Goal: Task Accomplishment & Management: Use online tool/utility

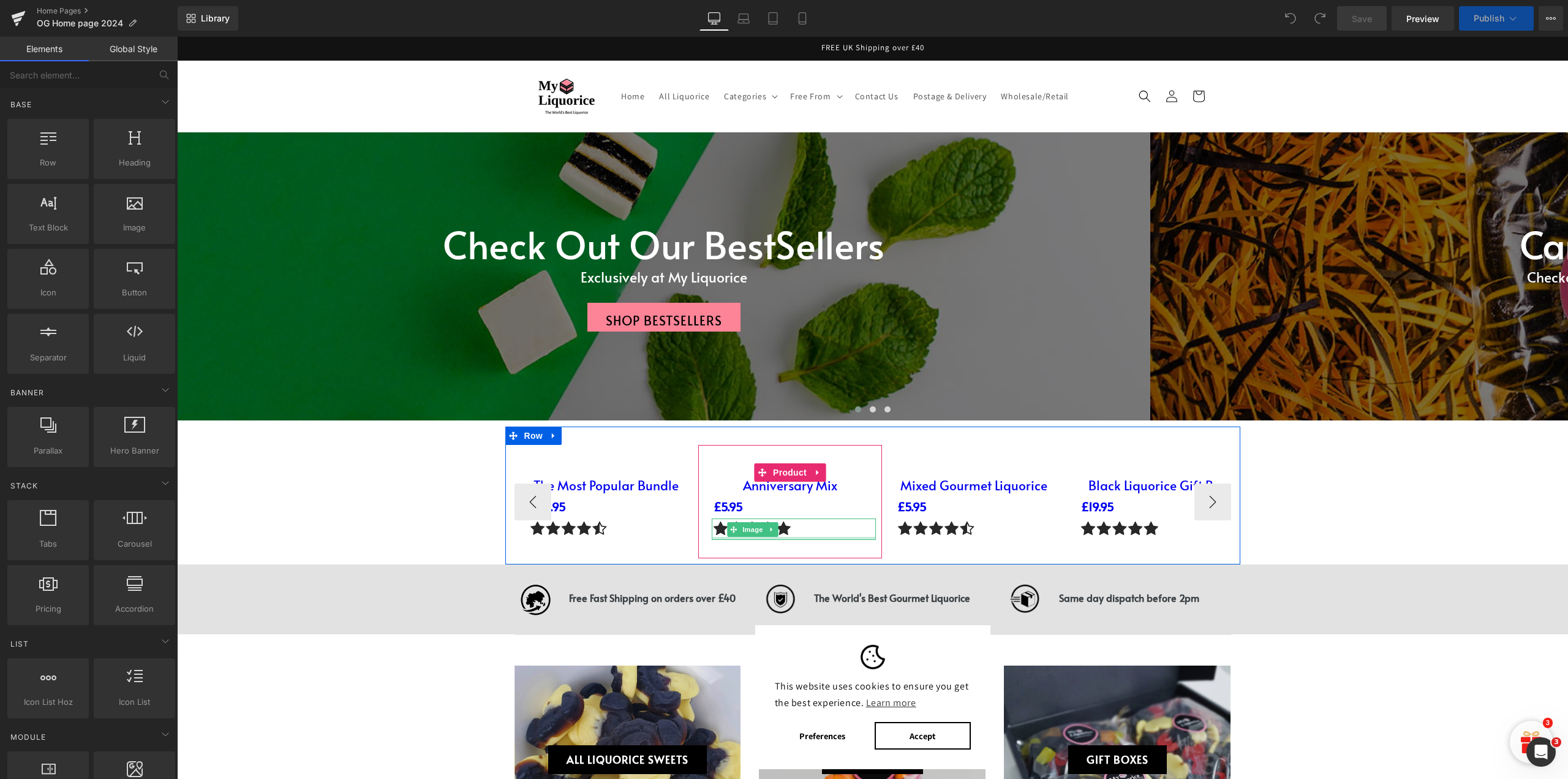
scroll to position [5, 0]
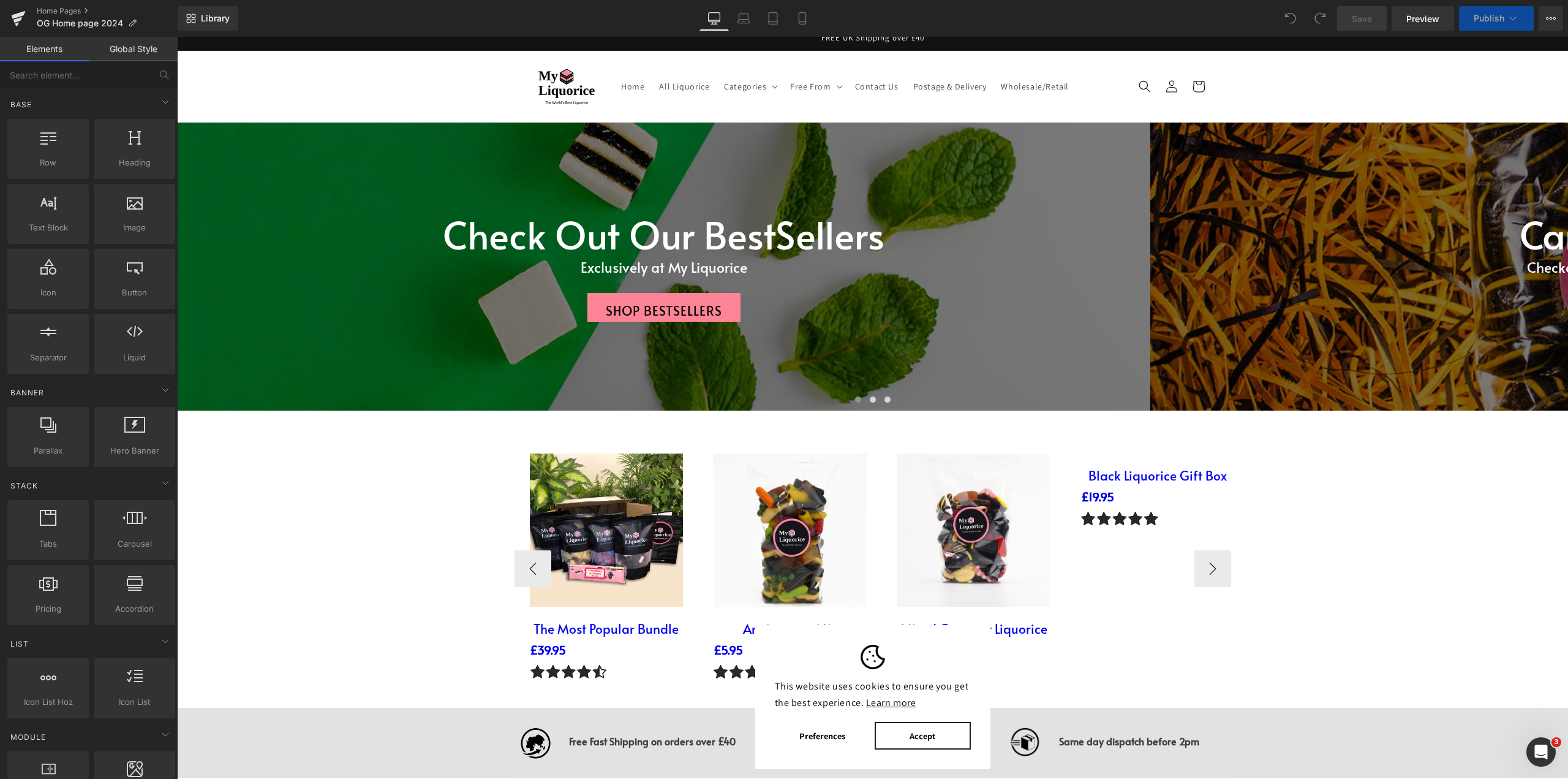
click at [910, 736] on button "Accept" at bounding box center [922, 736] width 96 height 28
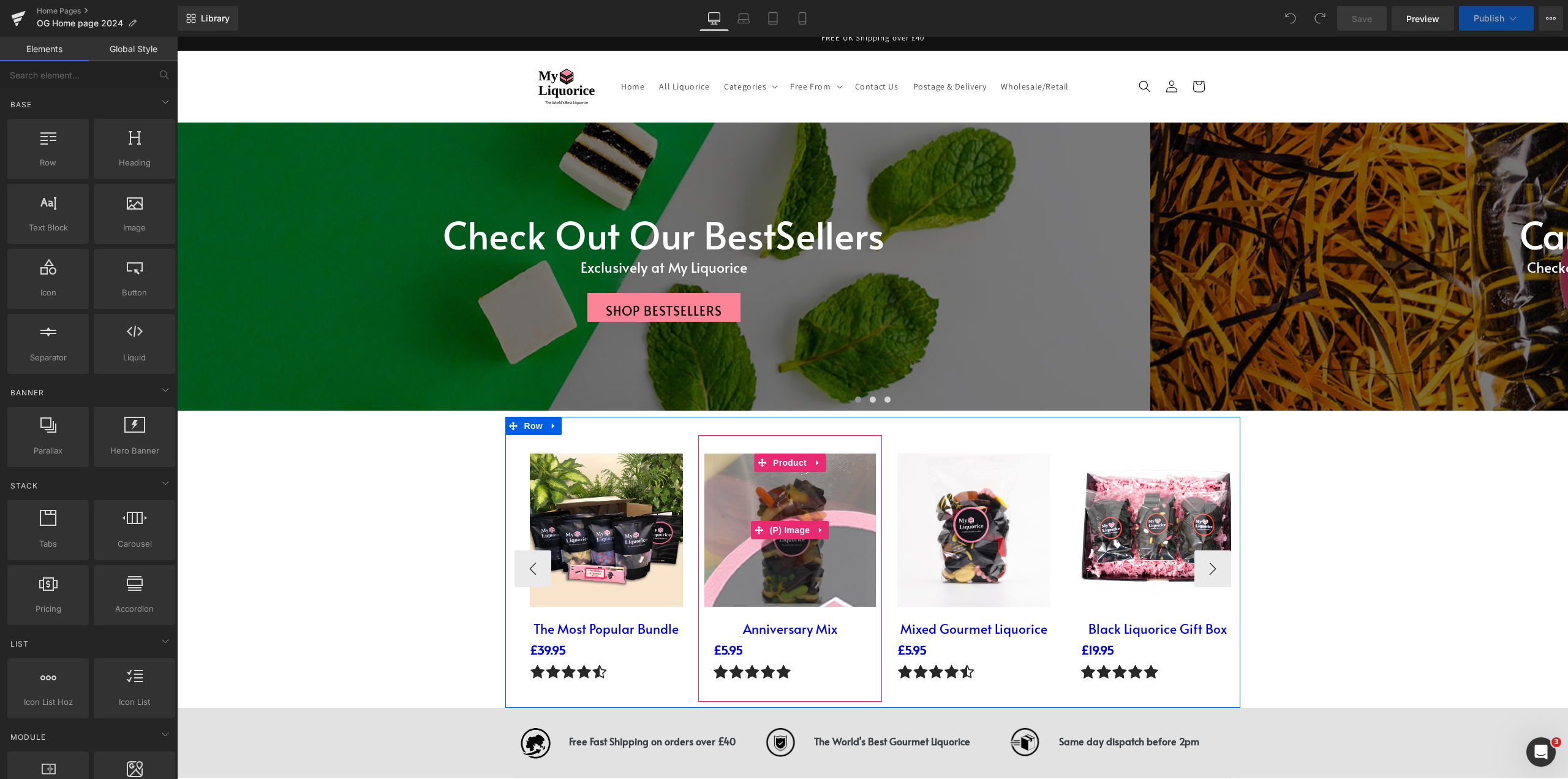
click at [780, 524] on img at bounding box center [821, 602] width 1225 height 1225
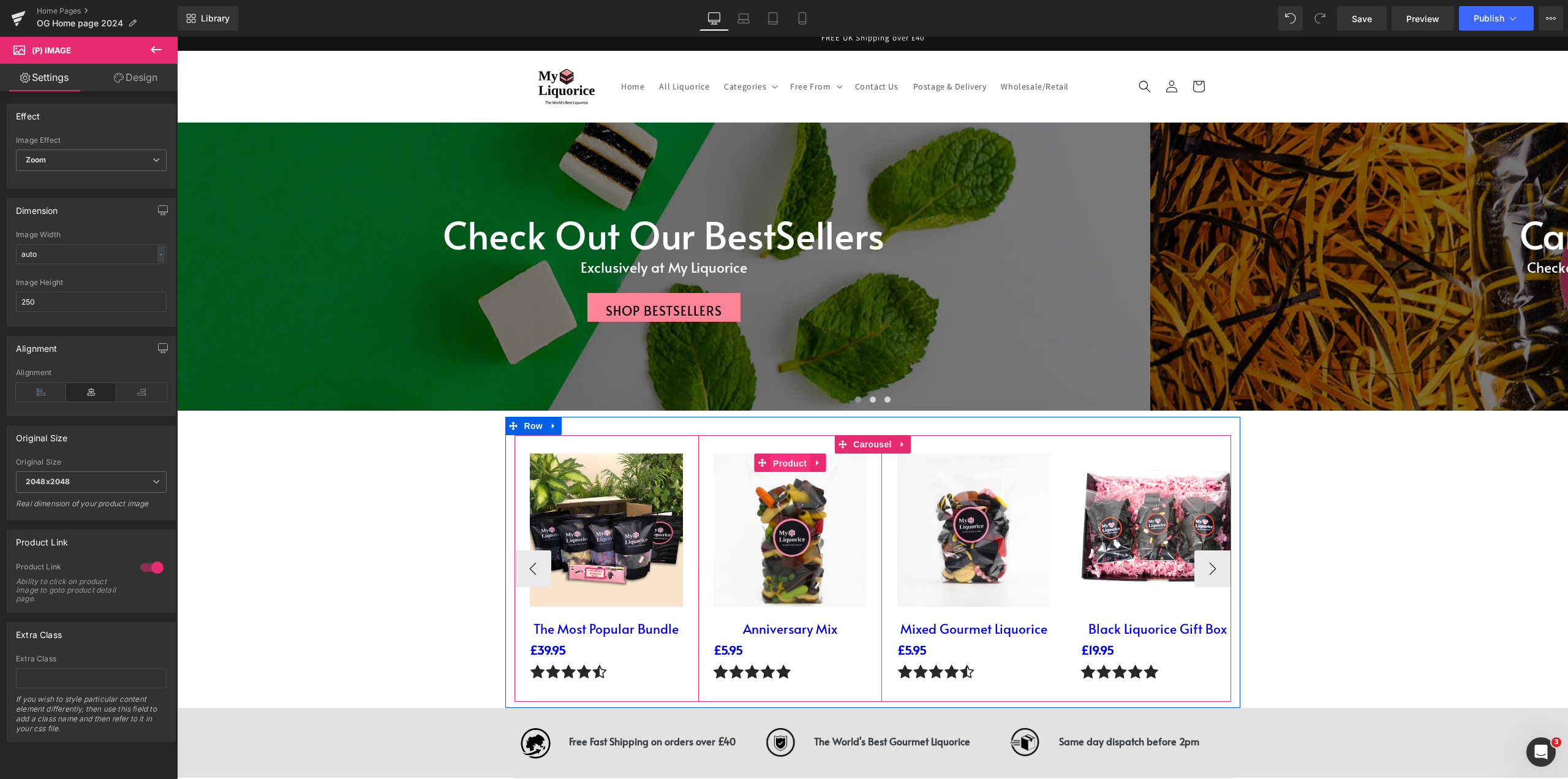
click at [794, 465] on span "Product" at bounding box center [790, 463] width 40 height 19
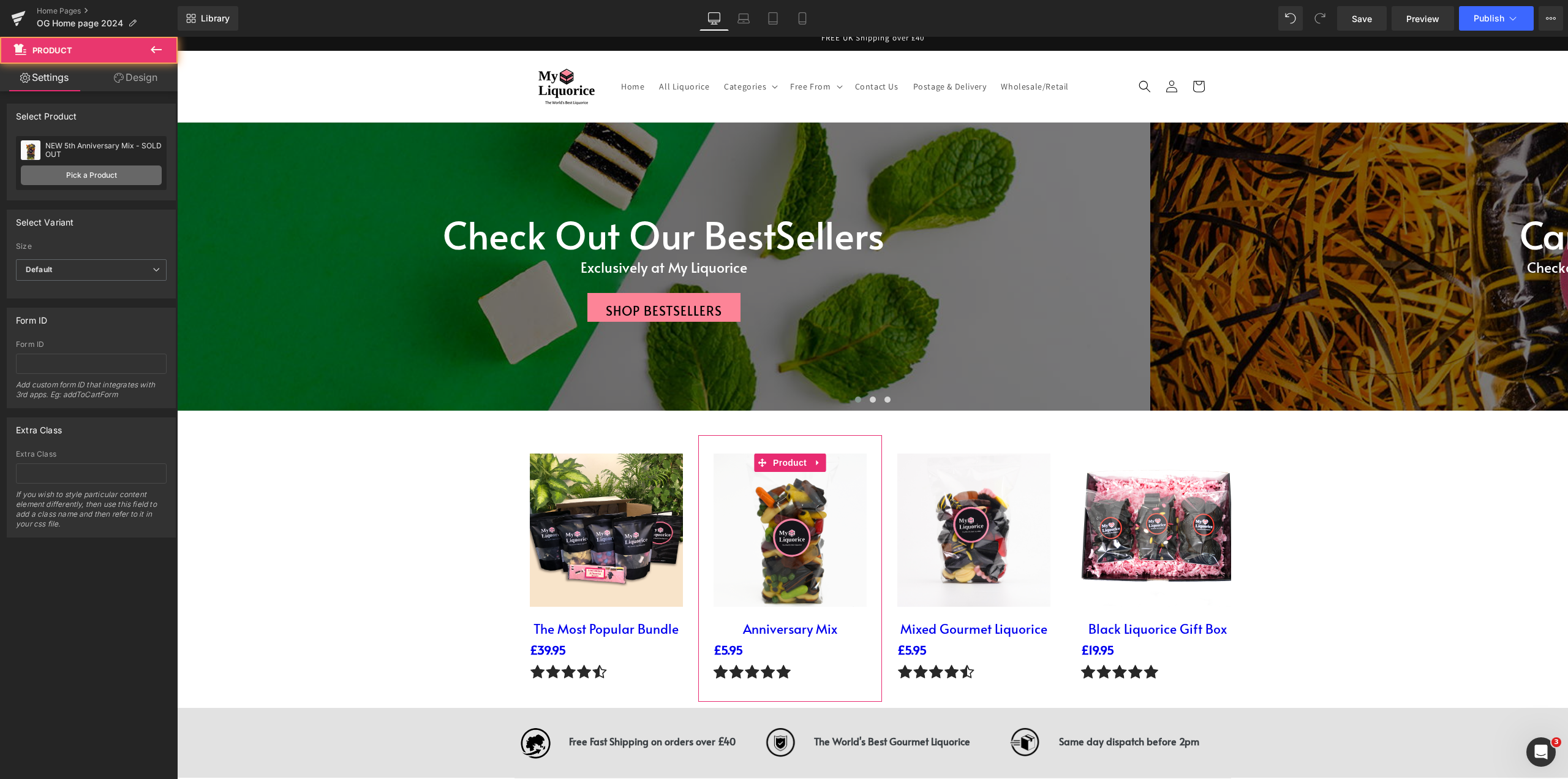
click at [117, 177] on link "Pick a Product" at bounding box center [91, 174] width 141 height 19
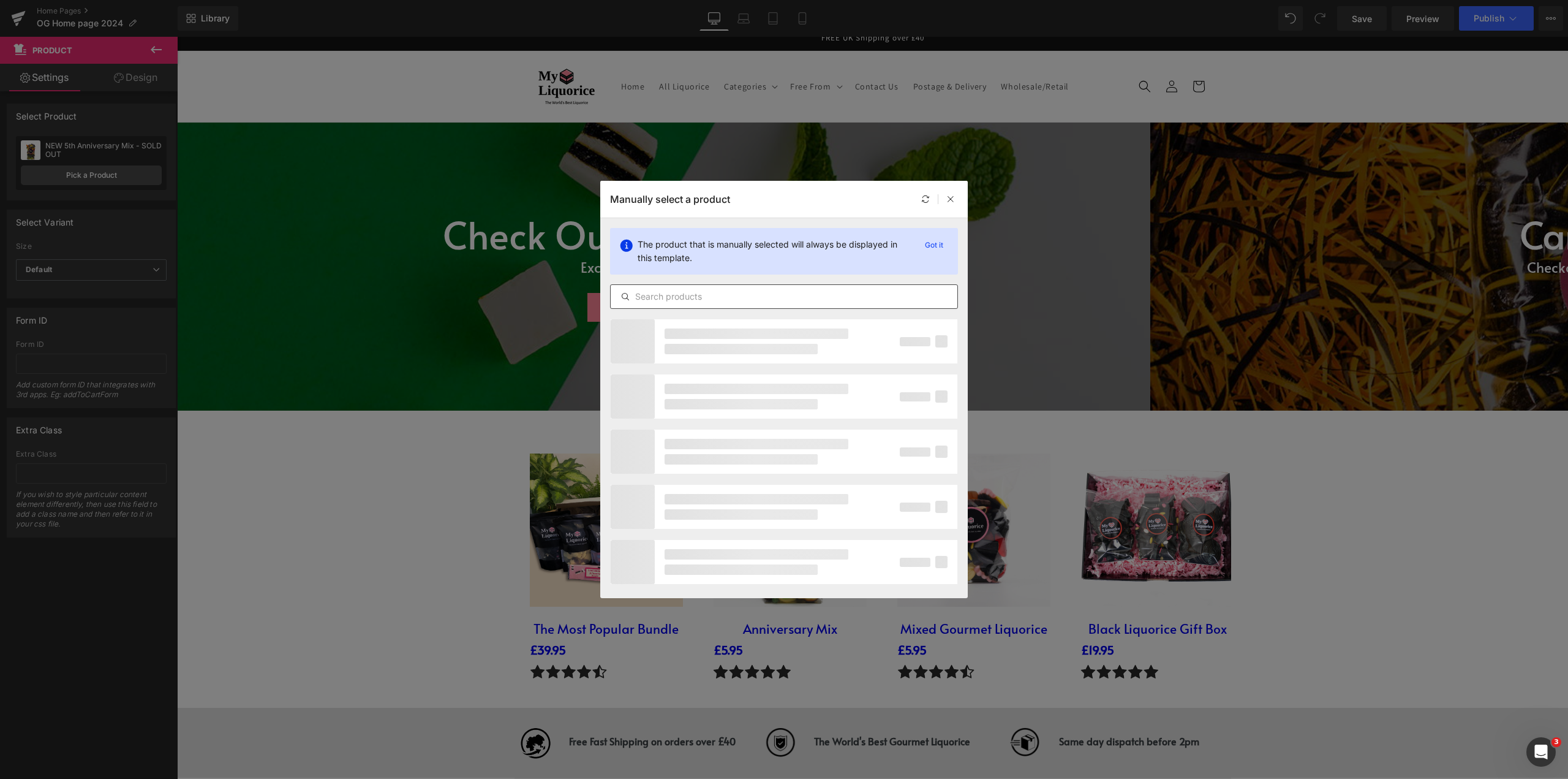
click at [667, 300] on input "text" at bounding box center [783, 296] width 346 height 15
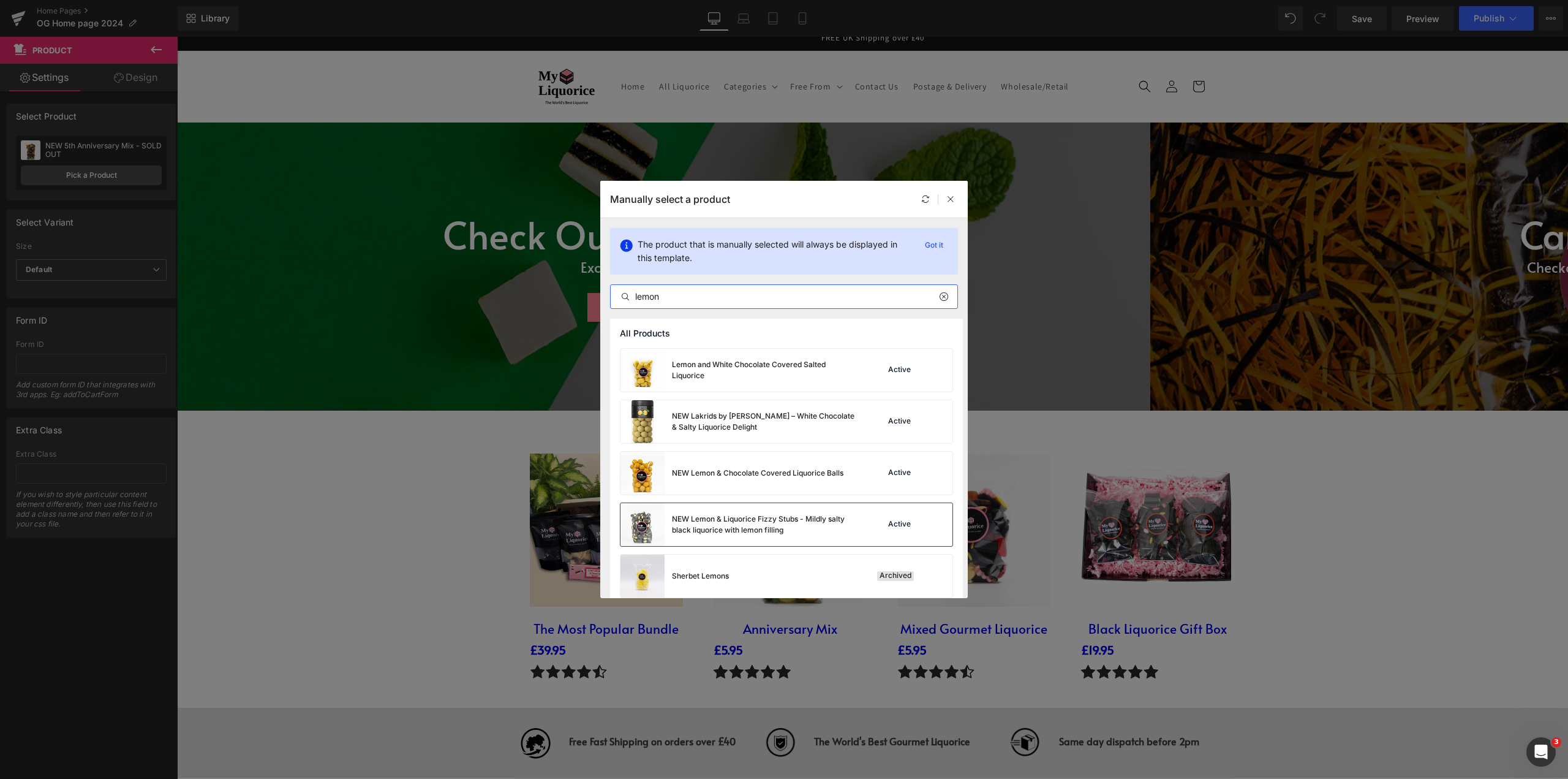
type input "lemon"
click at [744, 521] on div "NEW Lemon & Liquorice Fizzy Stubs - Mildly salty black liquorice with lemon fil…" at bounding box center [764, 524] width 184 height 22
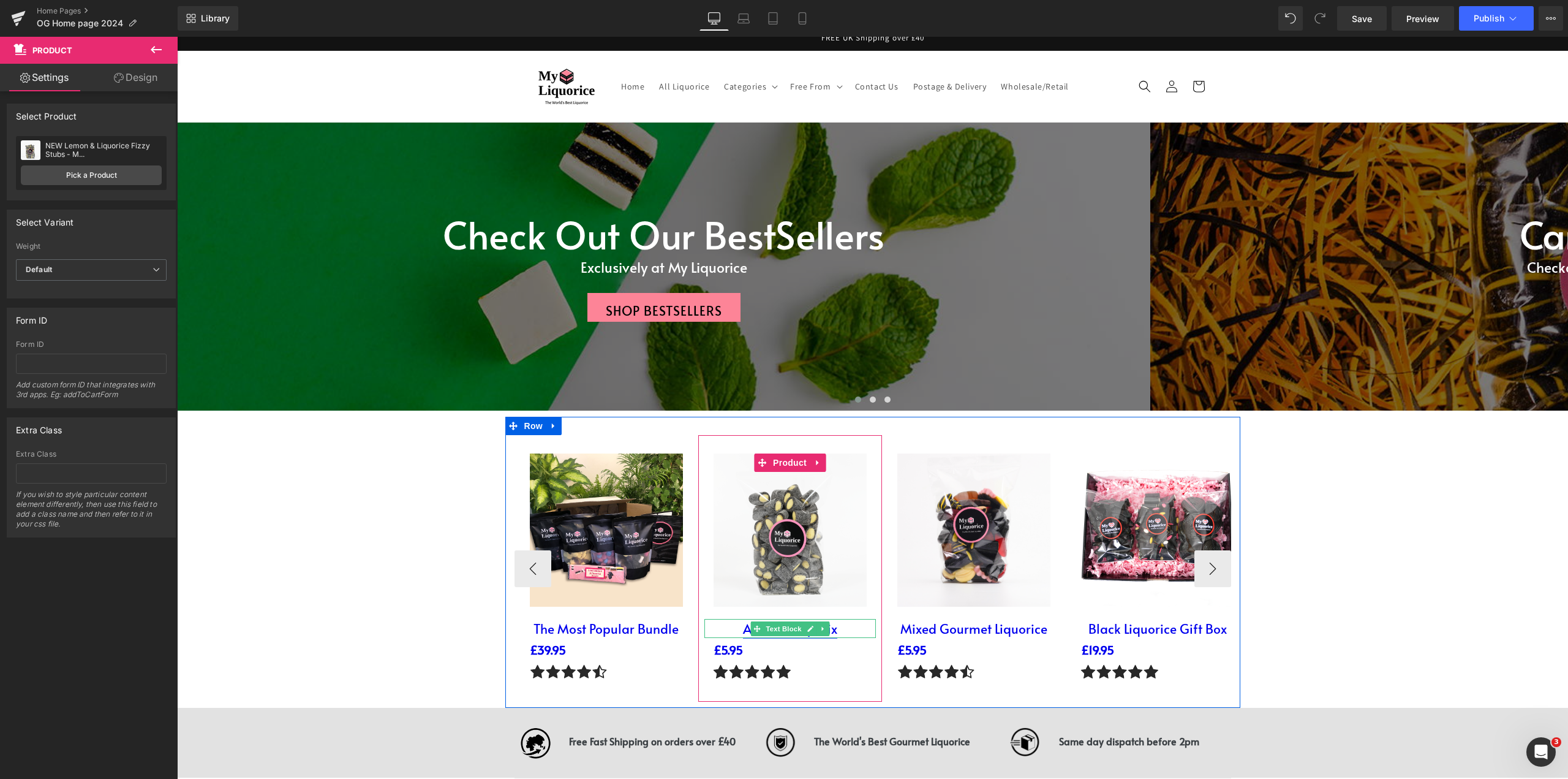
click at [743, 631] on link "Anniversary Mix" at bounding box center [790, 628] width 94 height 18
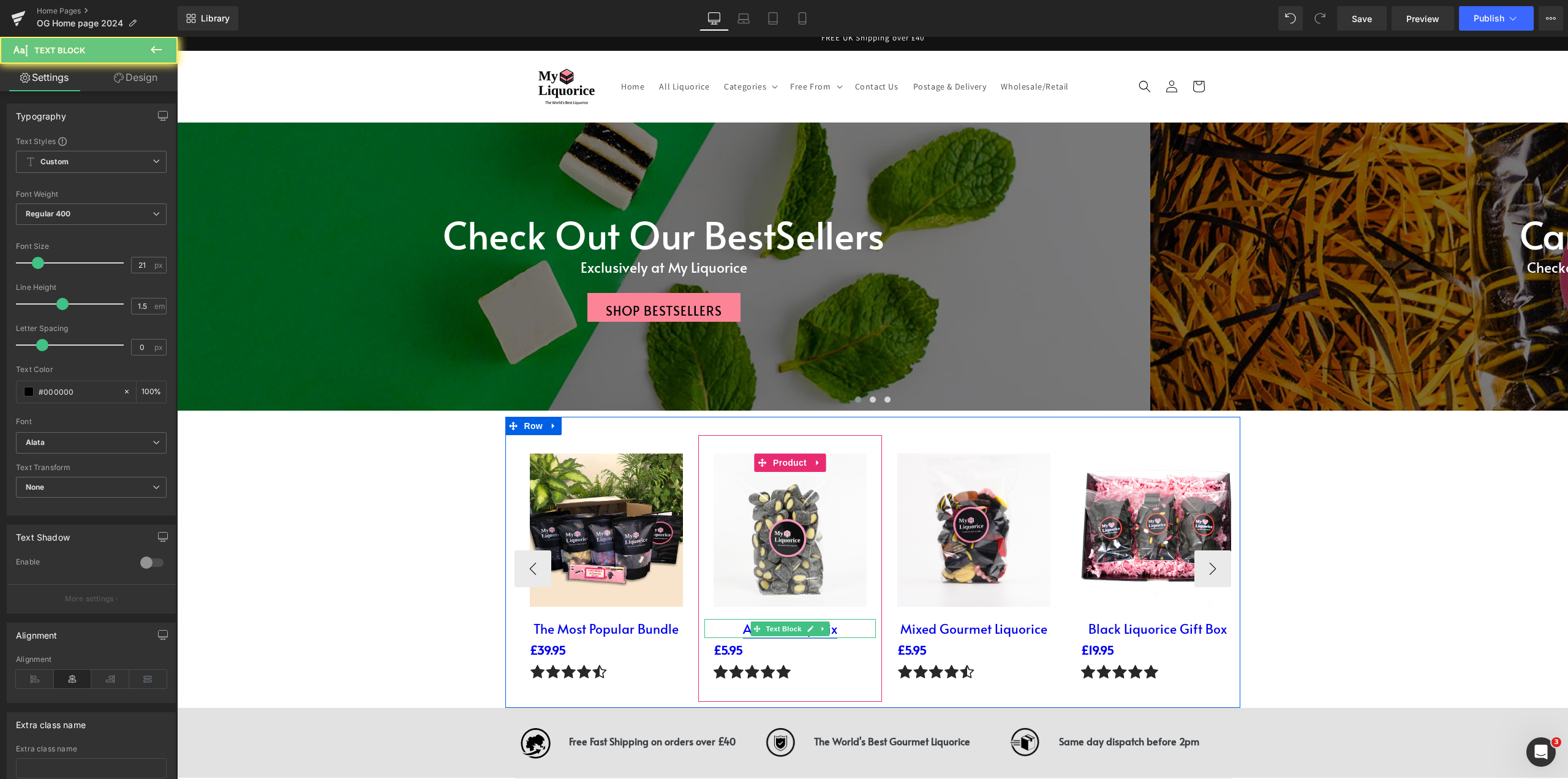
click at [743, 631] on link "Anniversary Mix" at bounding box center [790, 628] width 94 height 18
click at [840, 635] on p "Anniversary Mix" at bounding box center [790, 628] width 171 height 19
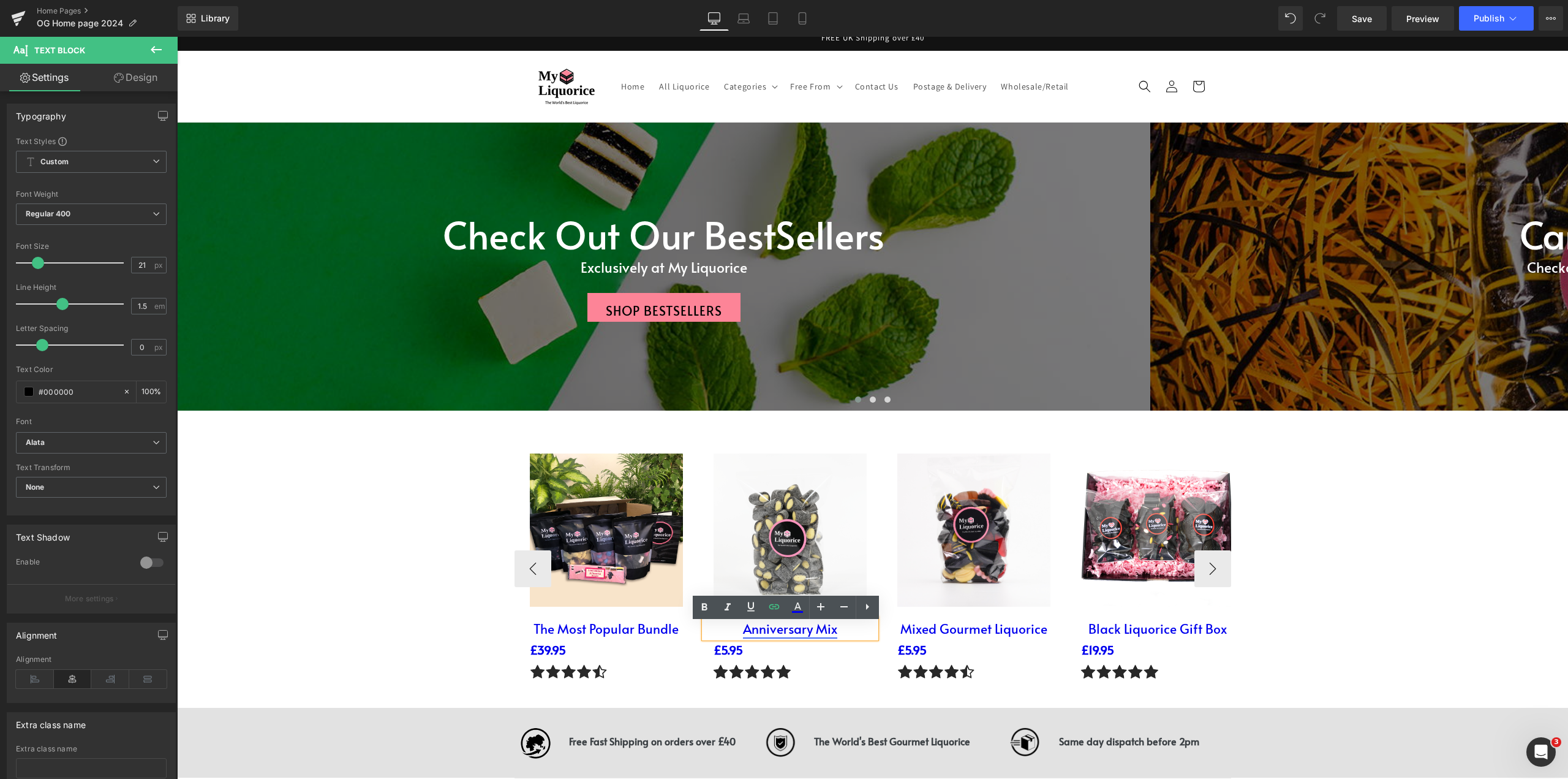
drag, startPoint x: 840, startPoint y: 635, endPoint x: 831, endPoint y: 637, distance: 9.2
click at [838, 635] on p "Anniversary Mix" at bounding box center [790, 628] width 171 height 19
click at [726, 650] on link "£5.95" at bounding box center [728, 649] width 29 height 16
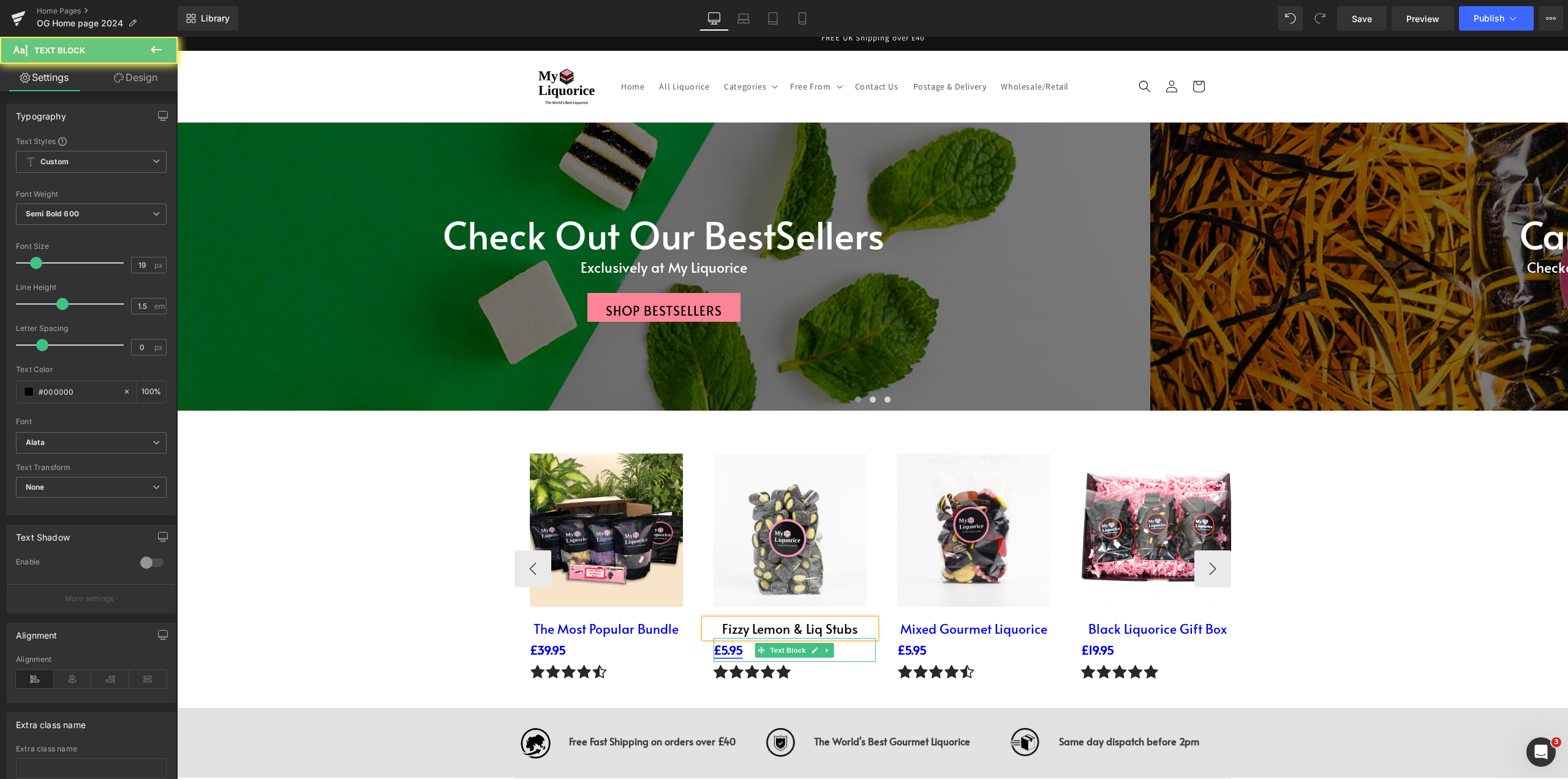
click at [728, 654] on link "£5.95" at bounding box center [728, 649] width 29 height 16
click at [734, 654] on link "£5.95" at bounding box center [728, 649] width 29 height 16
click at [740, 655] on p "£5.95" at bounding box center [795, 649] width 162 height 18
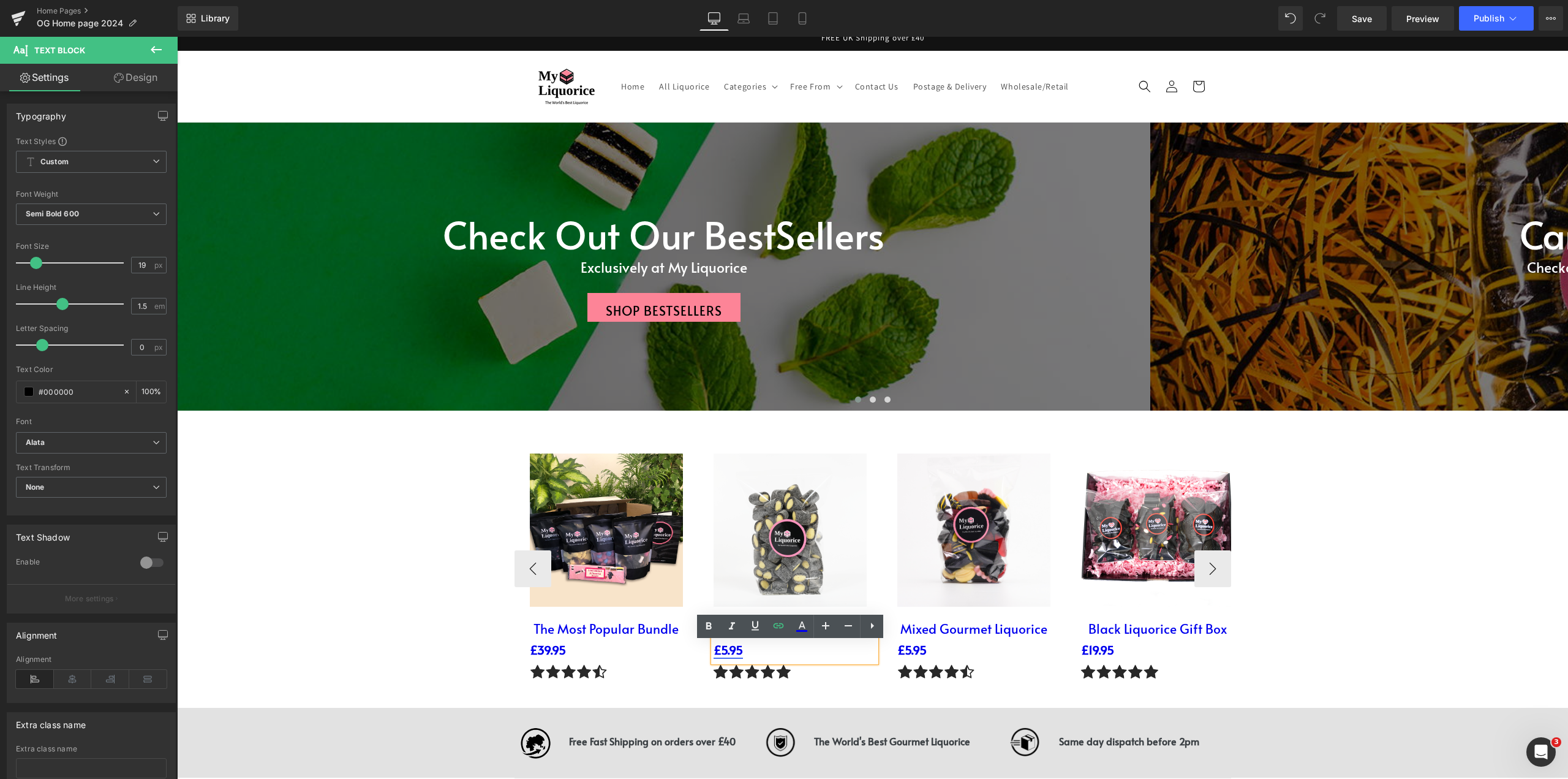
click at [738, 655] on link "£5.95" at bounding box center [728, 649] width 29 height 16
click at [731, 654] on link "£5.95" at bounding box center [728, 649] width 29 height 16
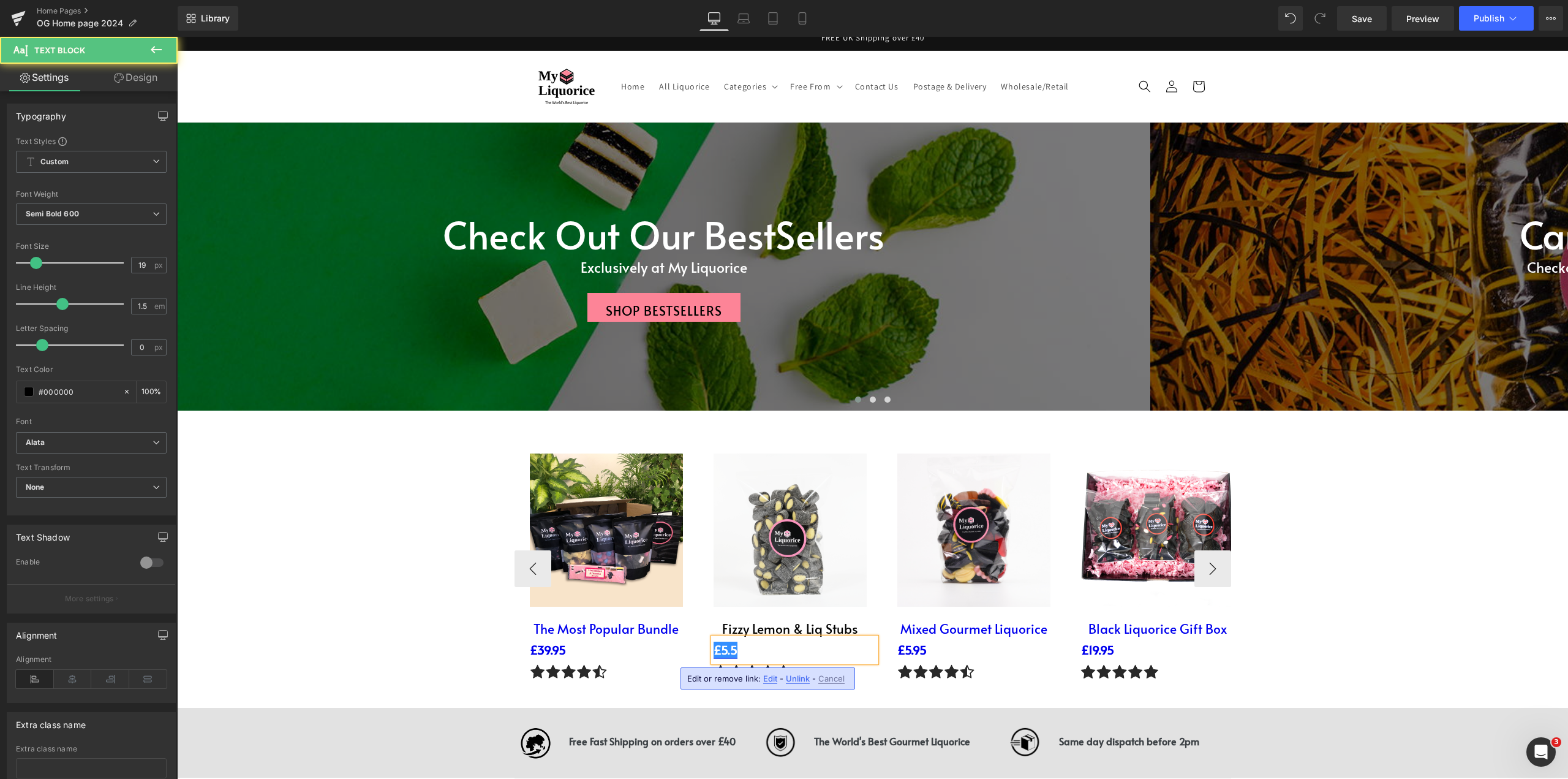
click at [728, 656] on link "£5.5" at bounding box center [725, 649] width 24 height 16
click at [733, 652] on p "£5.5" at bounding box center [795, 649] width 162 height 18
click at [740, 656] on p "£5. 75" at bounding box center [795, 649] width 162 height 18
click at [725, 658] on p "£5. 75" at bounding box center [795, 649] width 162 height 18
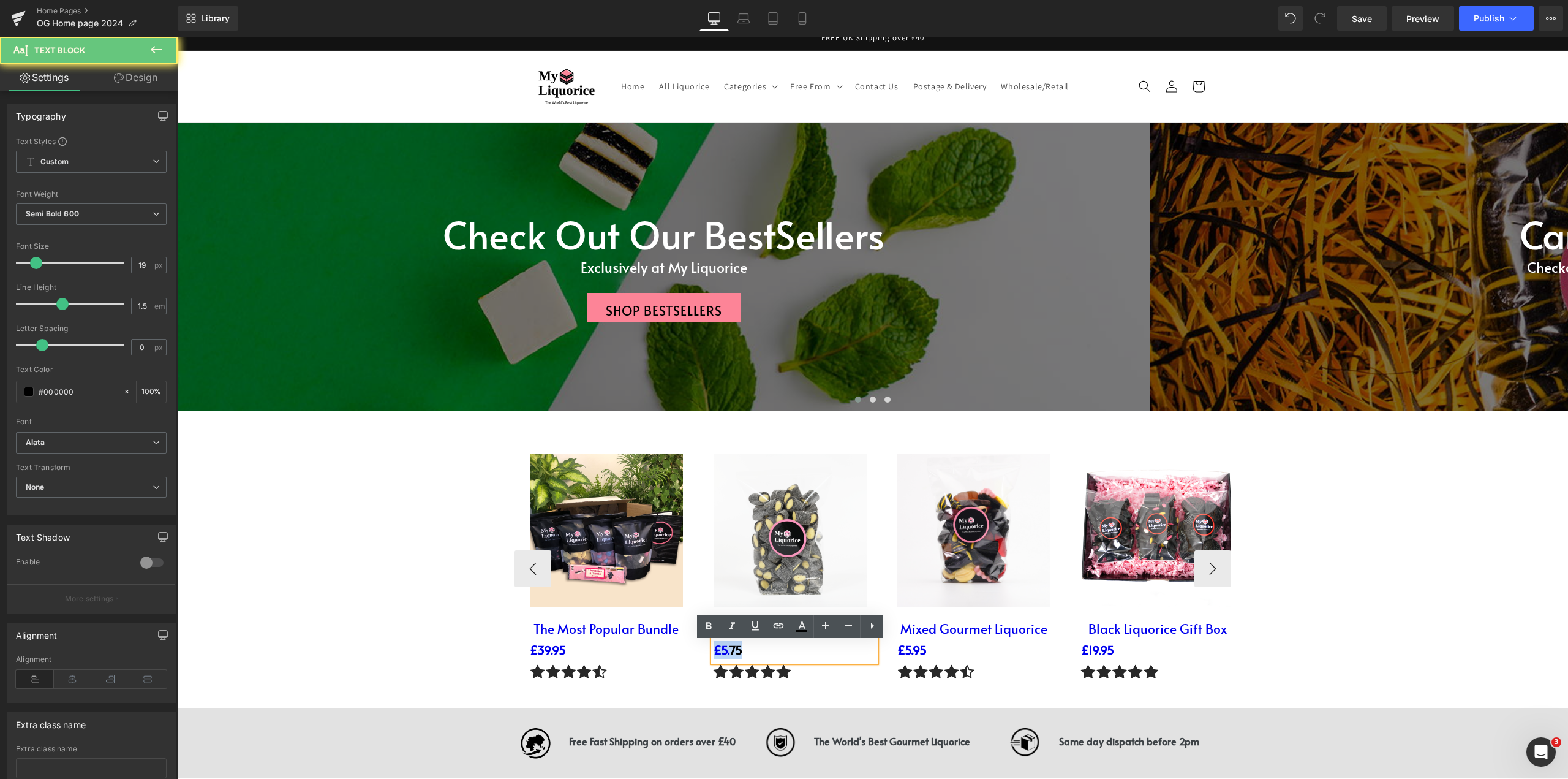
click at [727, 658] on p "£5. 75" at bounding box center [795, 649] width 162 height 18
click at [787, 627] on link at bounding box center [779, 626] width 23 height 23
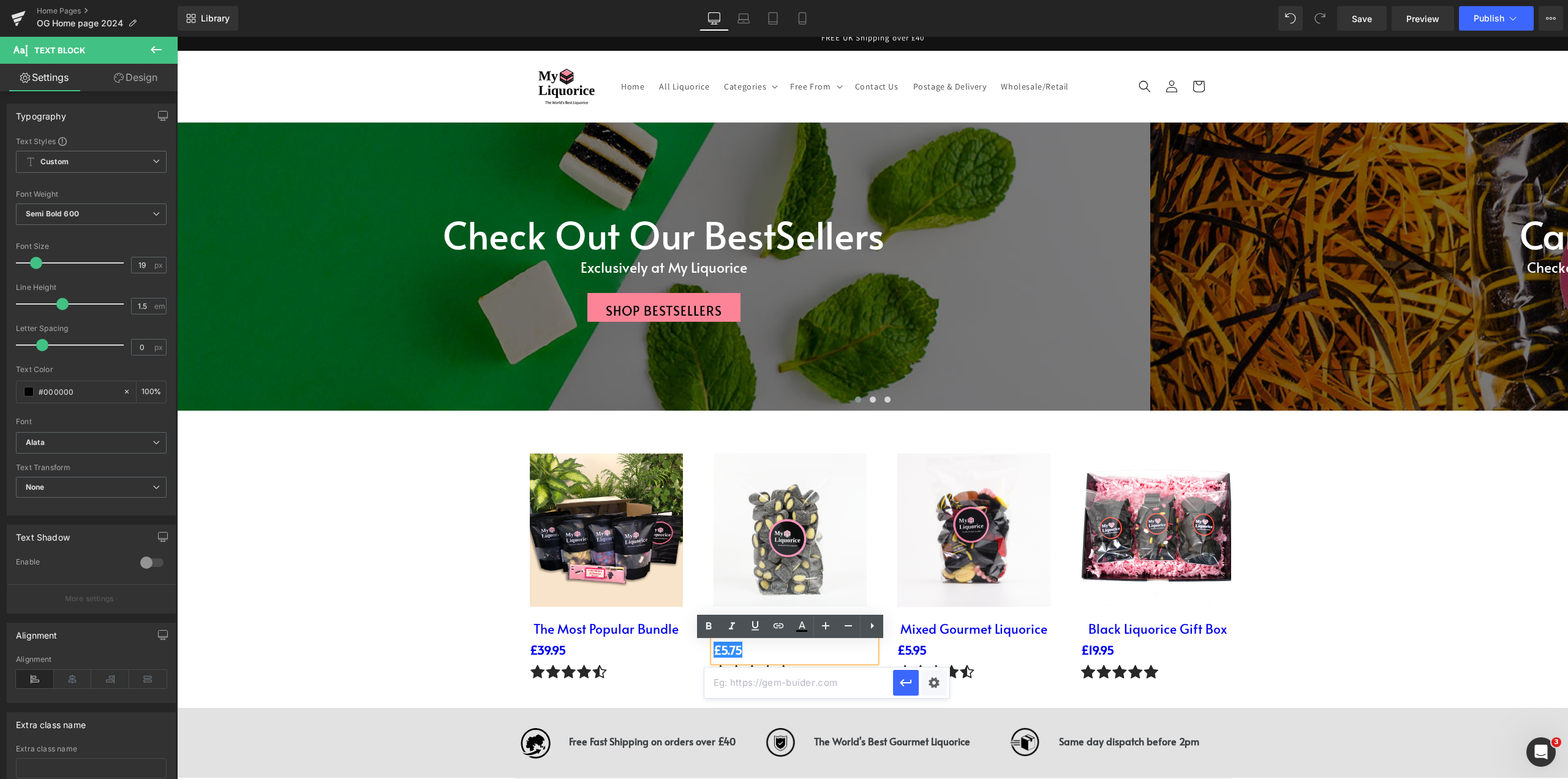
click at [779, 683] on input "text" at bounding box center [799, 682] width 188 height 31
paste input "[URL][DOMAIN_NAME]"
type input "[URL][DOMAIN_NAME]"
drag, startPoint x: 908, startPoint y: 682, endPoint x: 721, endPoint y: 639, distance: 191.9
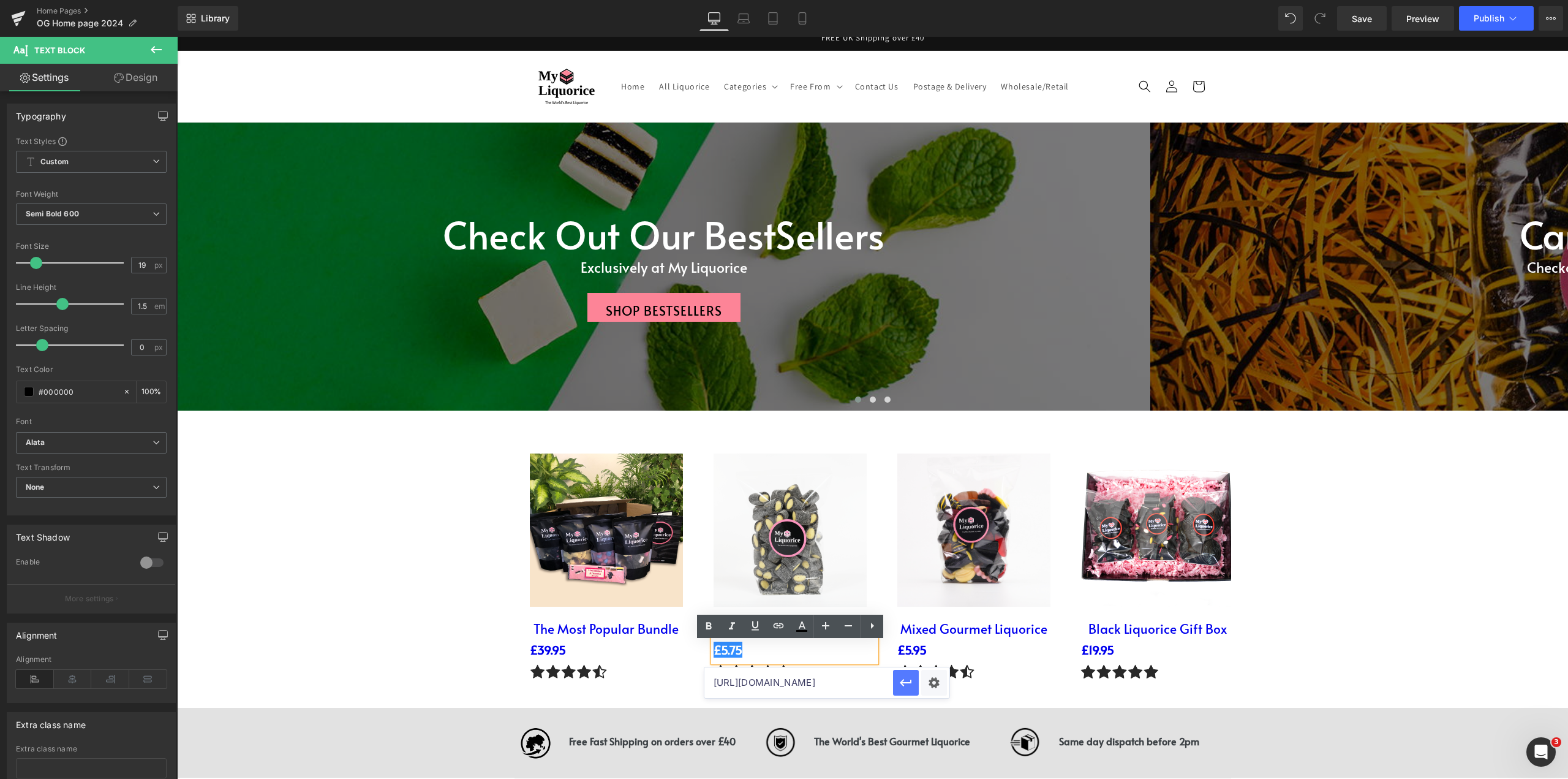
click at [908, 682] on icon "button" at bounding box center [905, 682] width 15 height 15
click at [823, 558] on img at bounding box center [520, 198] width 1225 height 1225
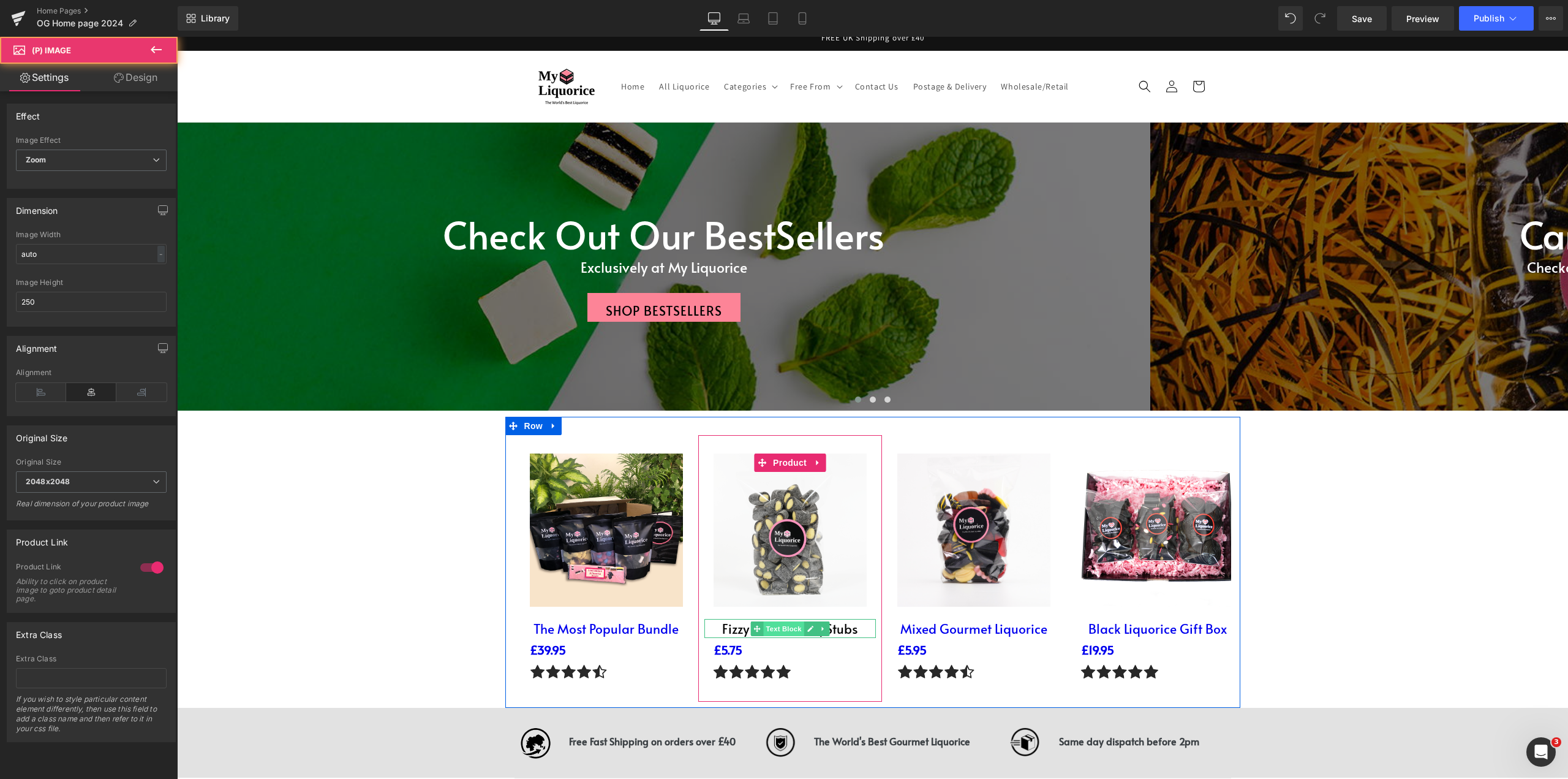
click at [792, 636] on span "Text Block" at bounding box center [783, 628] width 40 height 15
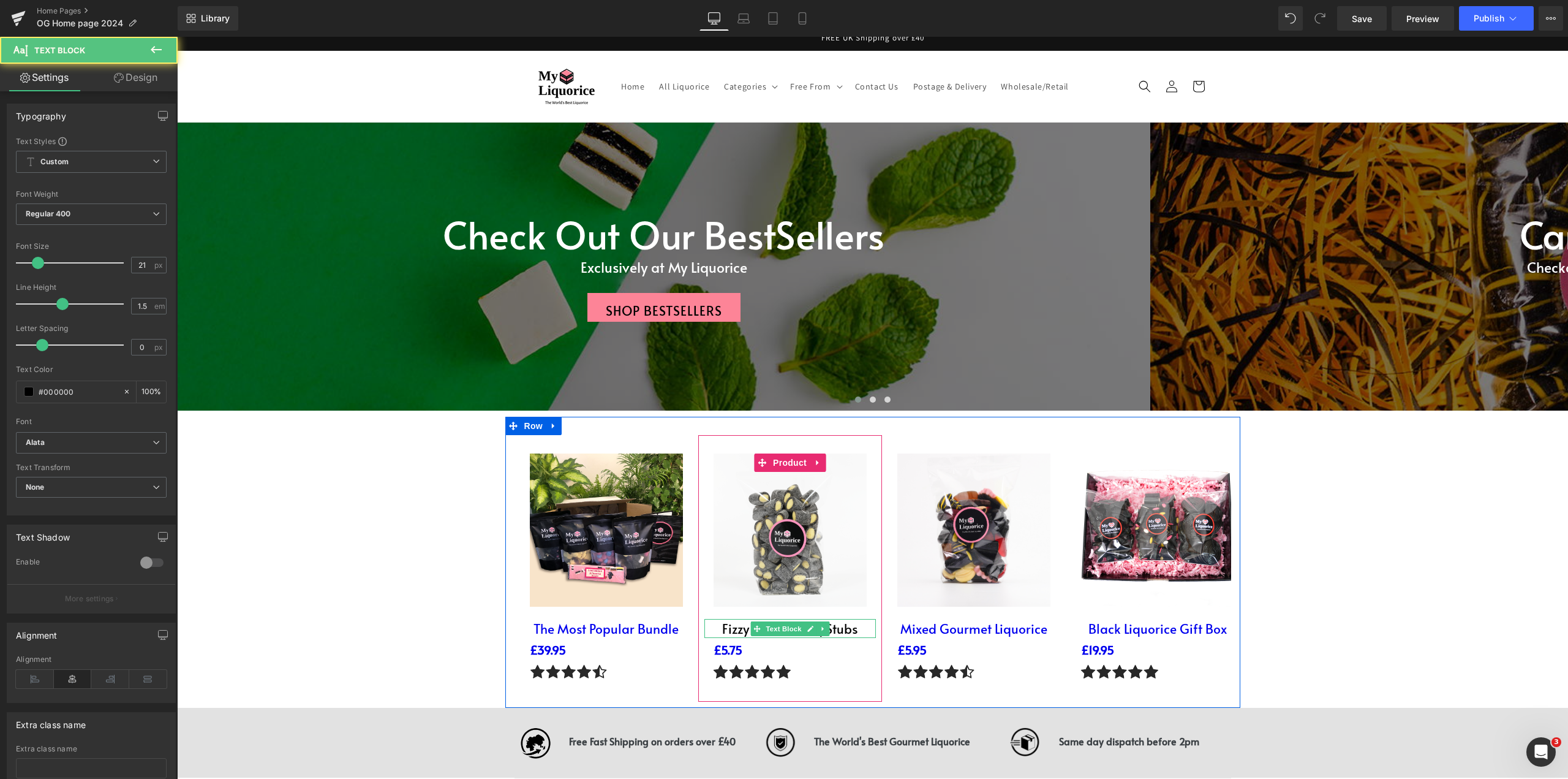
click at [730, 635] on p "Fizzy Lemon & Liq Stubs" at bounding box center [790, 628] width 171 height 19
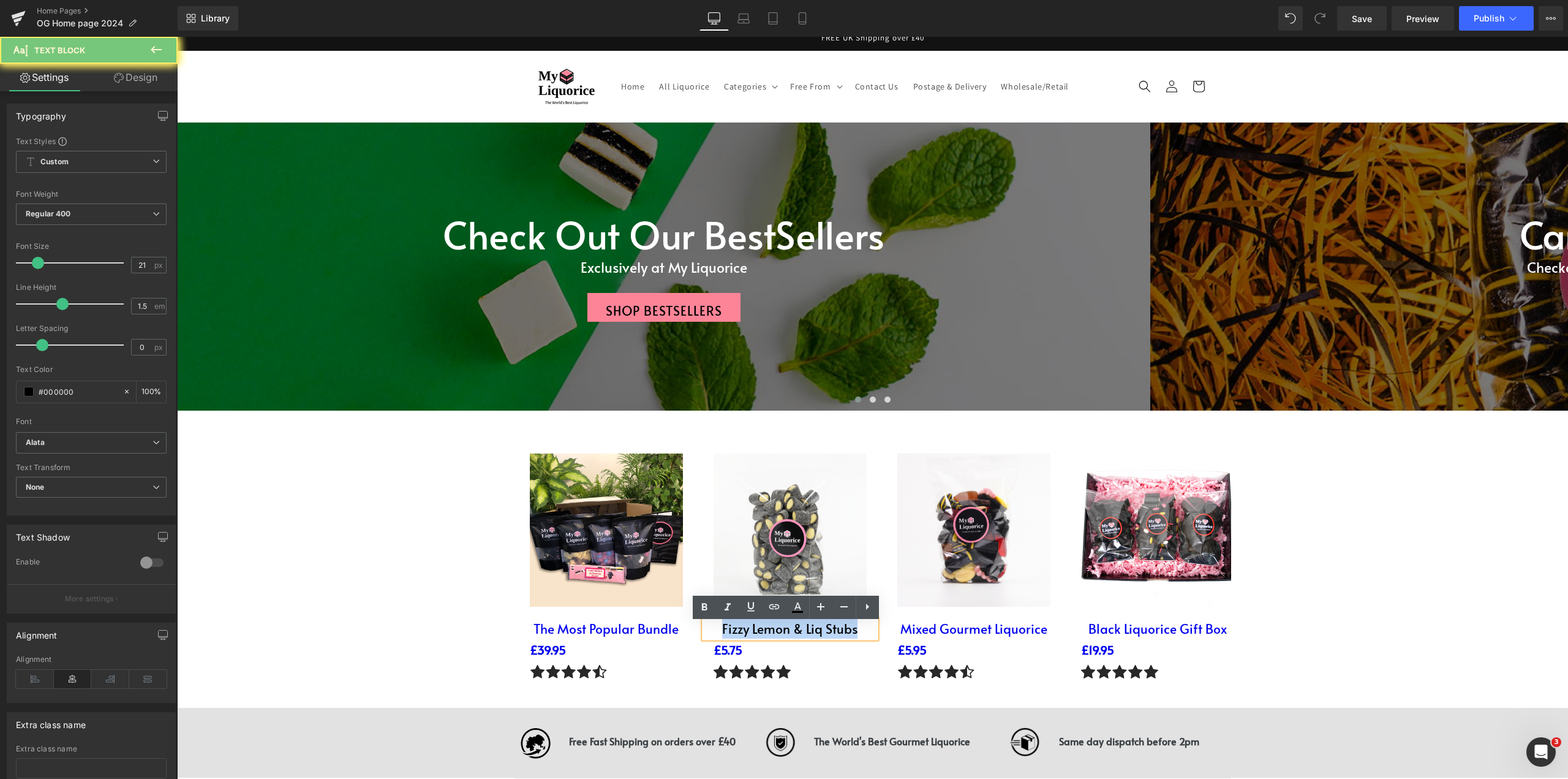
click at [730, 634] on p "Fizzy Lemon & Liq Stubs" at bounding box center [790, 628] width 171 height 19
drag, startPoint x: 777, startPoint y: 606, endPoint x: 604, endPoint y: 583, distance: 174.5
click at [777, 606] on icon at bounding box center [774, 606] width 15 height 15
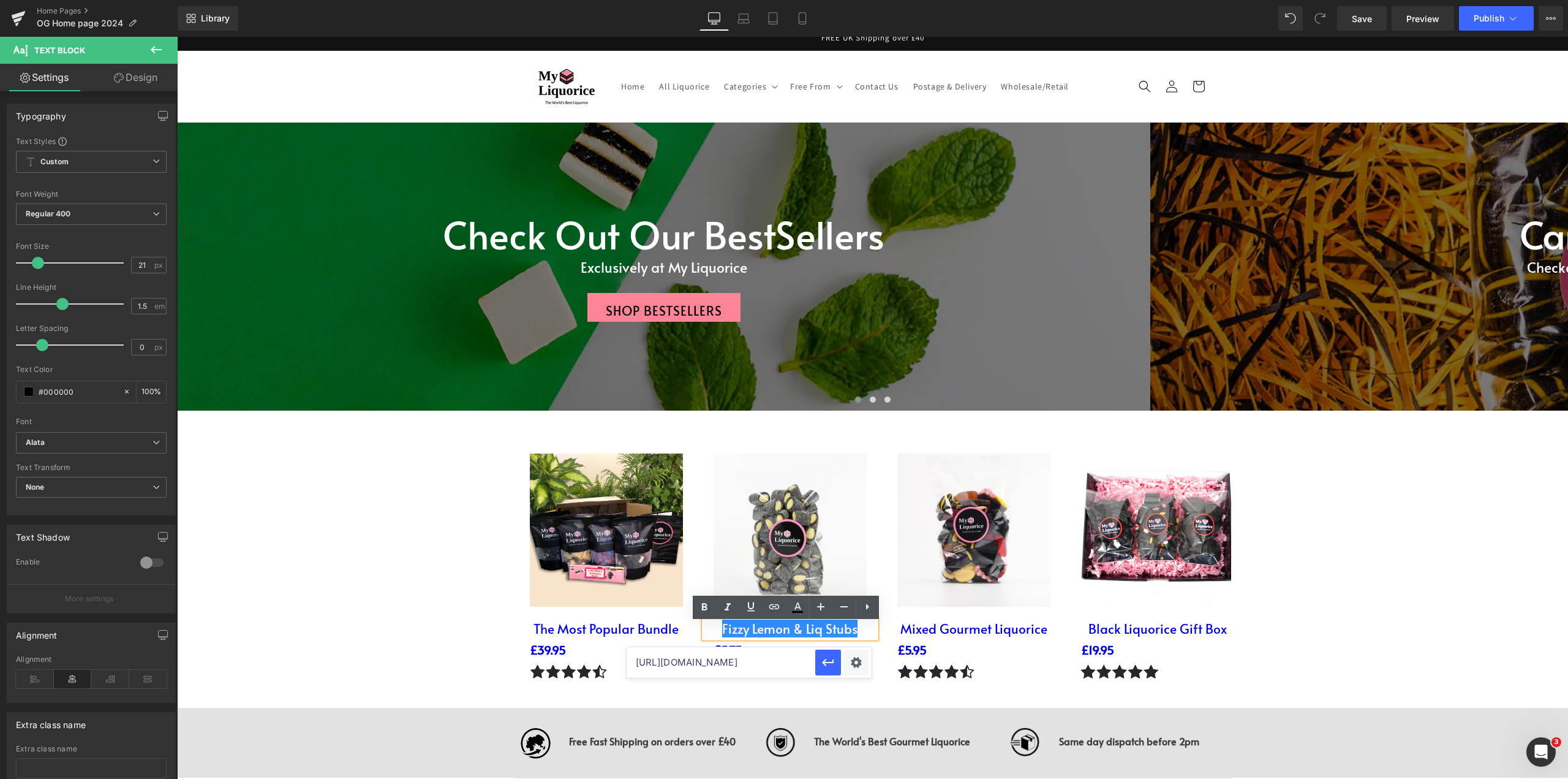
click at [766, 667] on input "[URL][DOMAIN_NAME]" at bounding box center [721, 662] width 188 height 31
paste input "[URL][DOMAIN_NAME]"
type input "[URL][DOMAIN_NAME]"
click at [828, 662] on icon "button" at bounding box center [827, 662] width 12 height 8
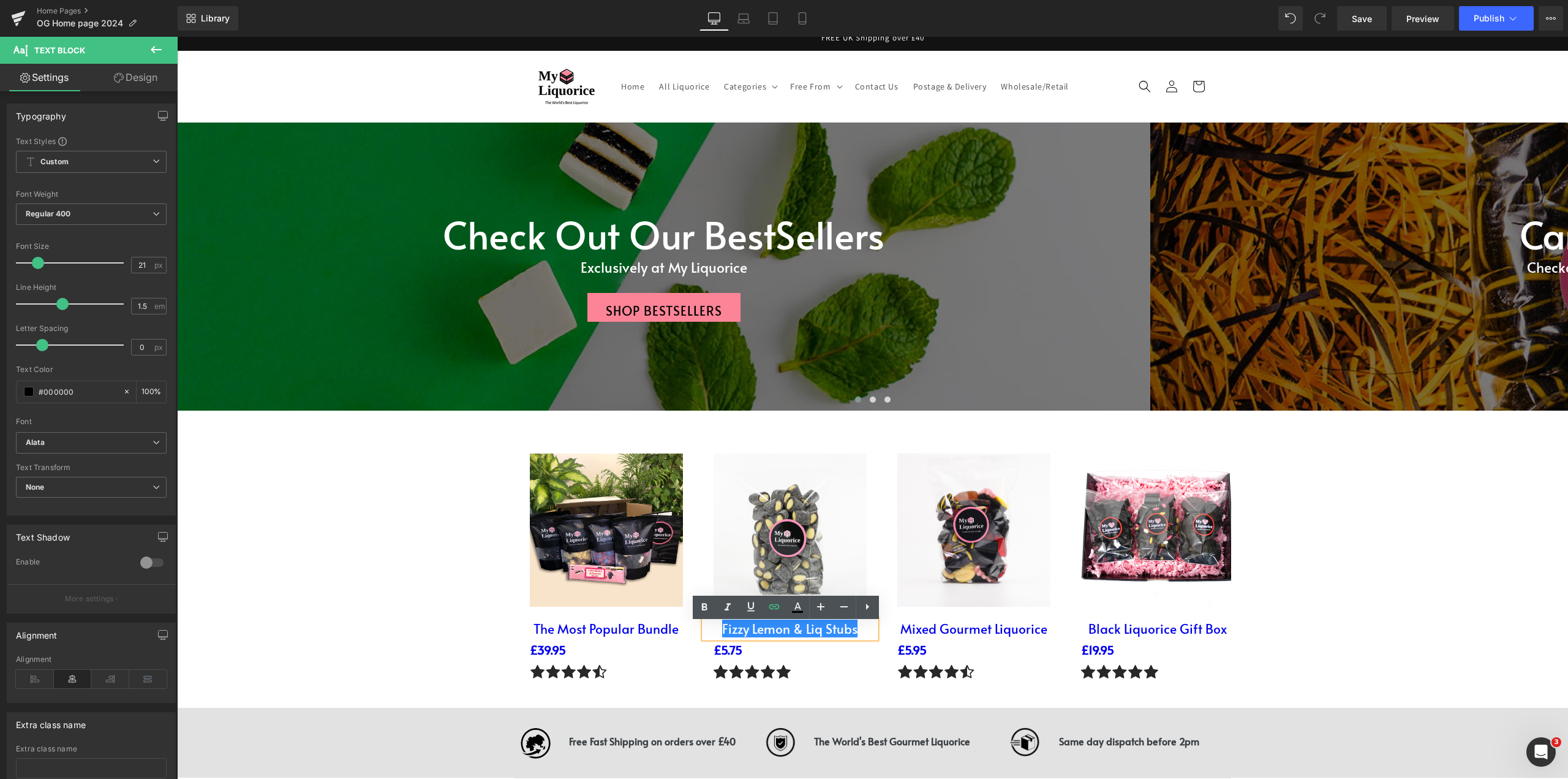
scroll to position [0, 0]
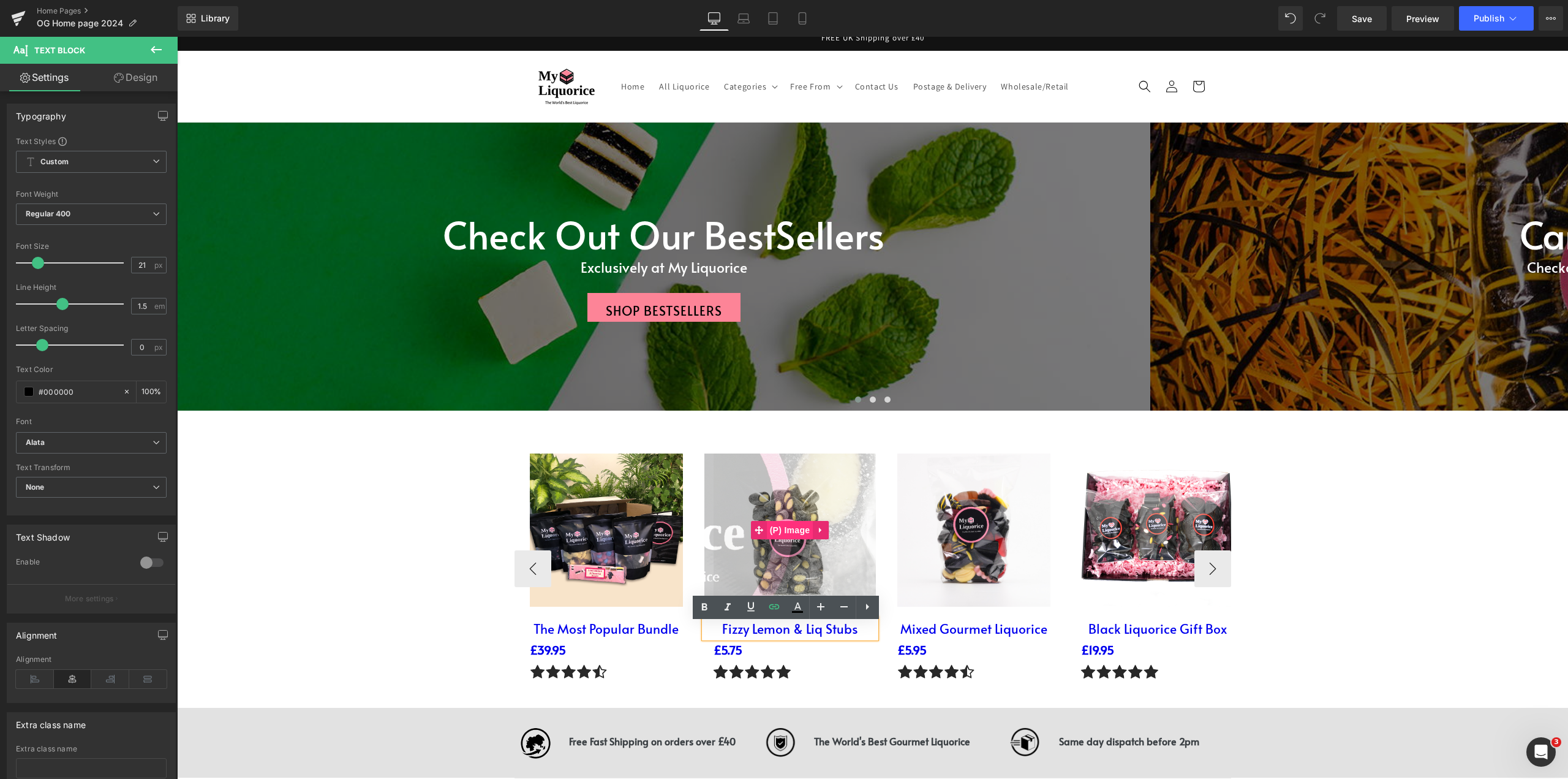
click at [803, 539] on span "(P) Image" at bounding box center [790, 530] width 46 height 19
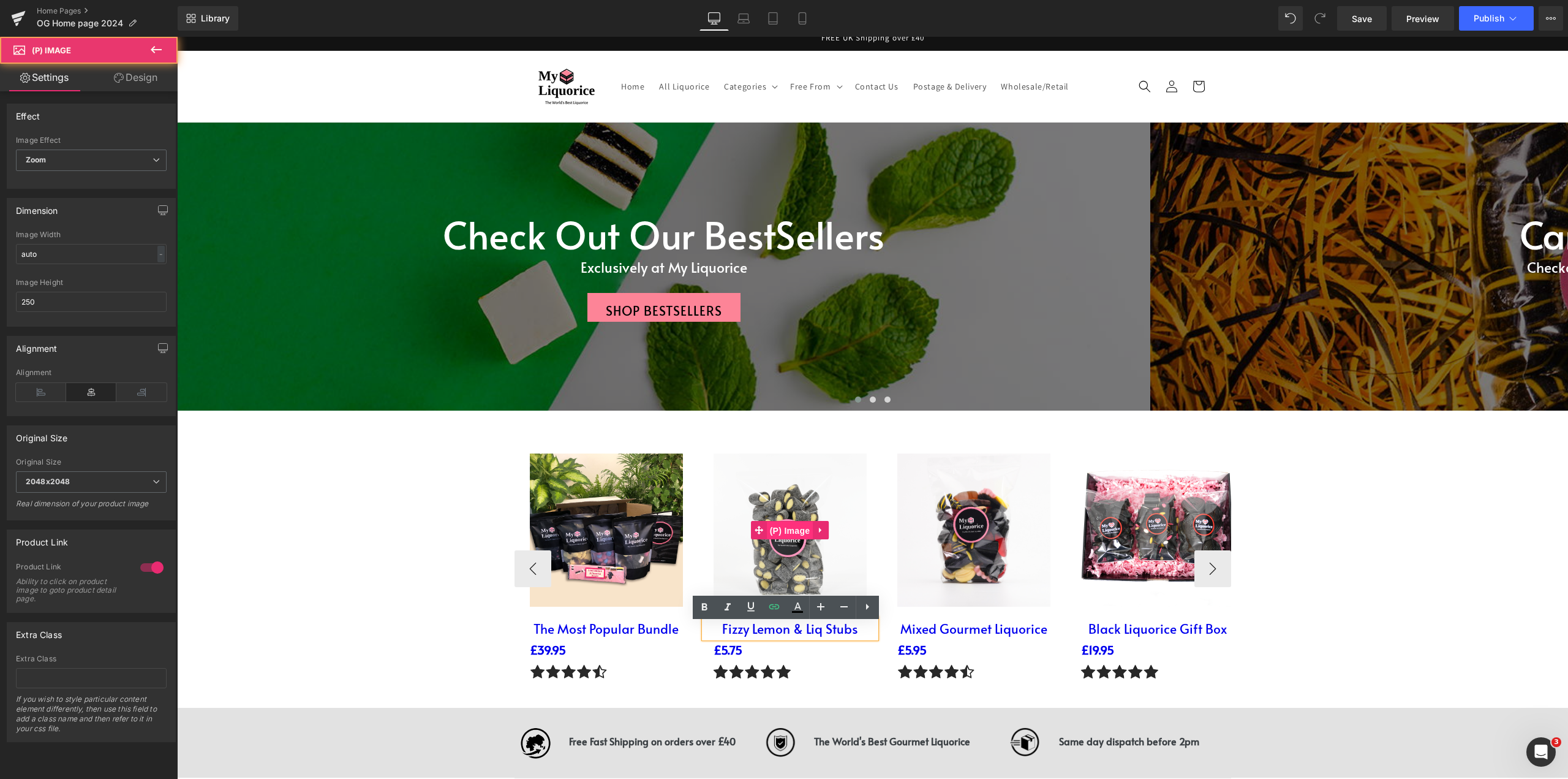
click at [792, 538] on span "(P) Image" at bounding box center [790, 530] width 46 height 19
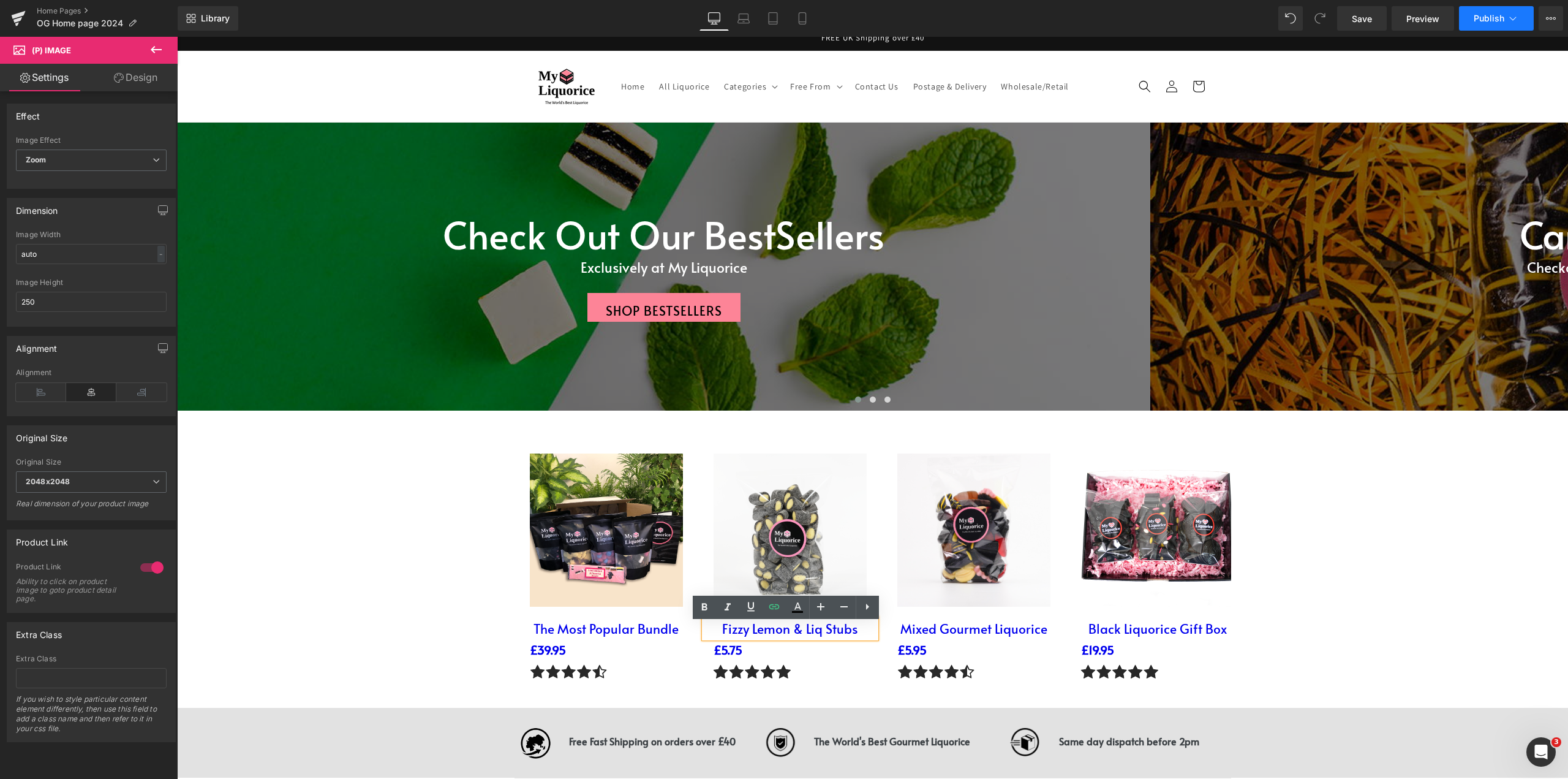
click at [1497, 21] on span "Publish" at bounding box center [1489, 18] width 31 height 10
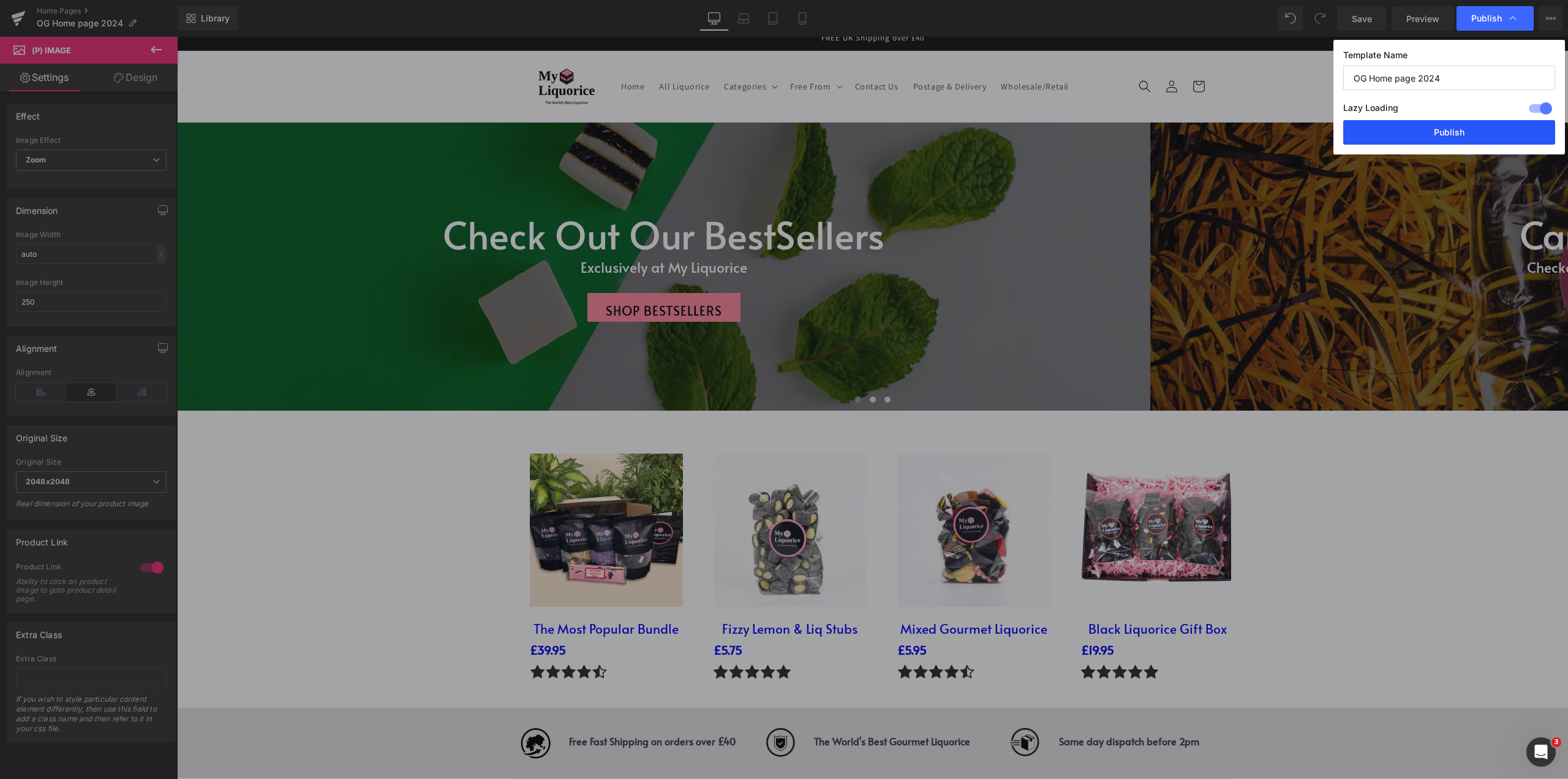
click at [1443, 135] on button "Publish" at bounding box center [1449, 133] width 212 height 25
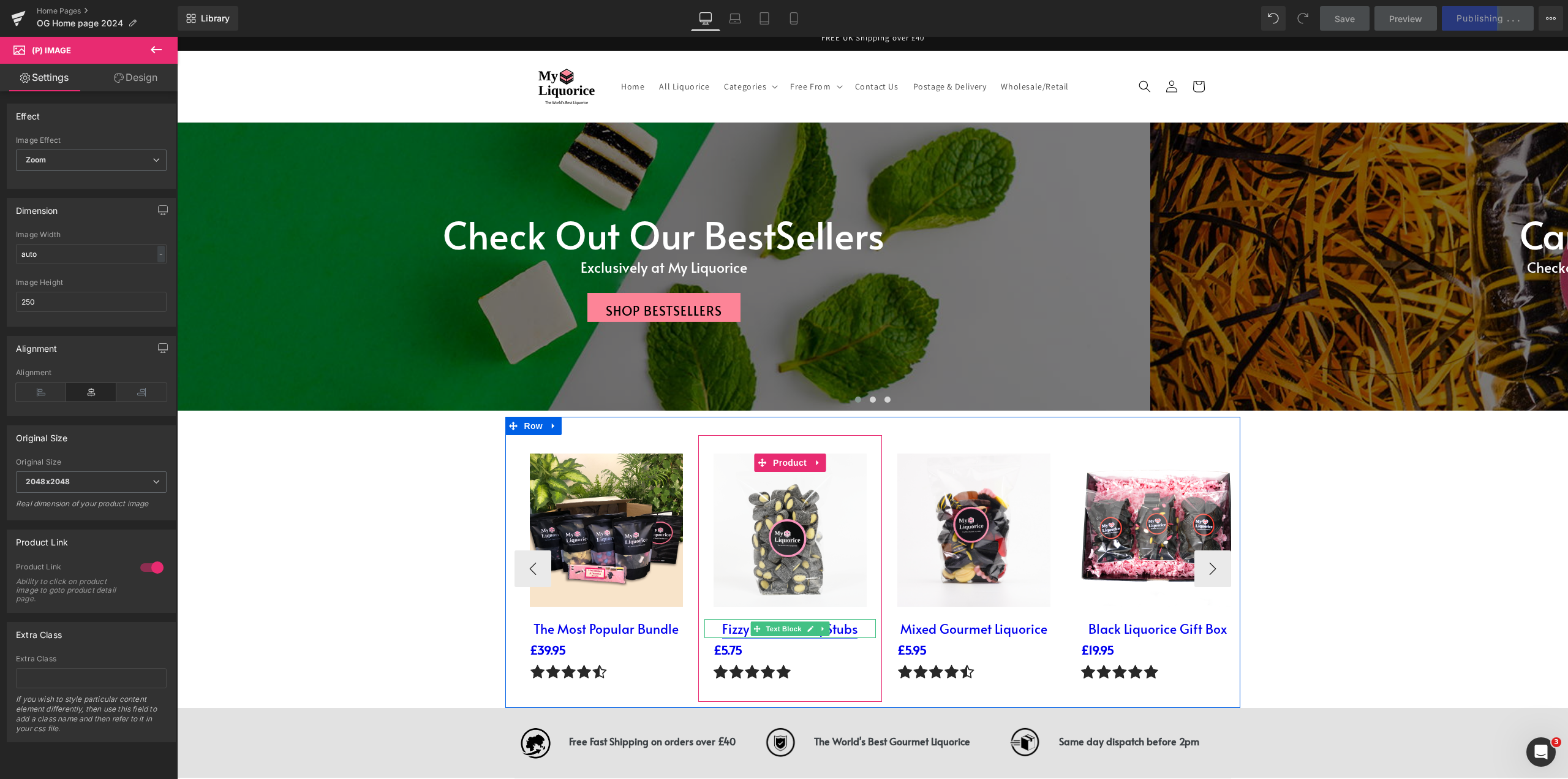
click at [732, 635] on link "Fizzy Lemon & Liq Stubs" at bounding box center [789, 628] width 135 height 18
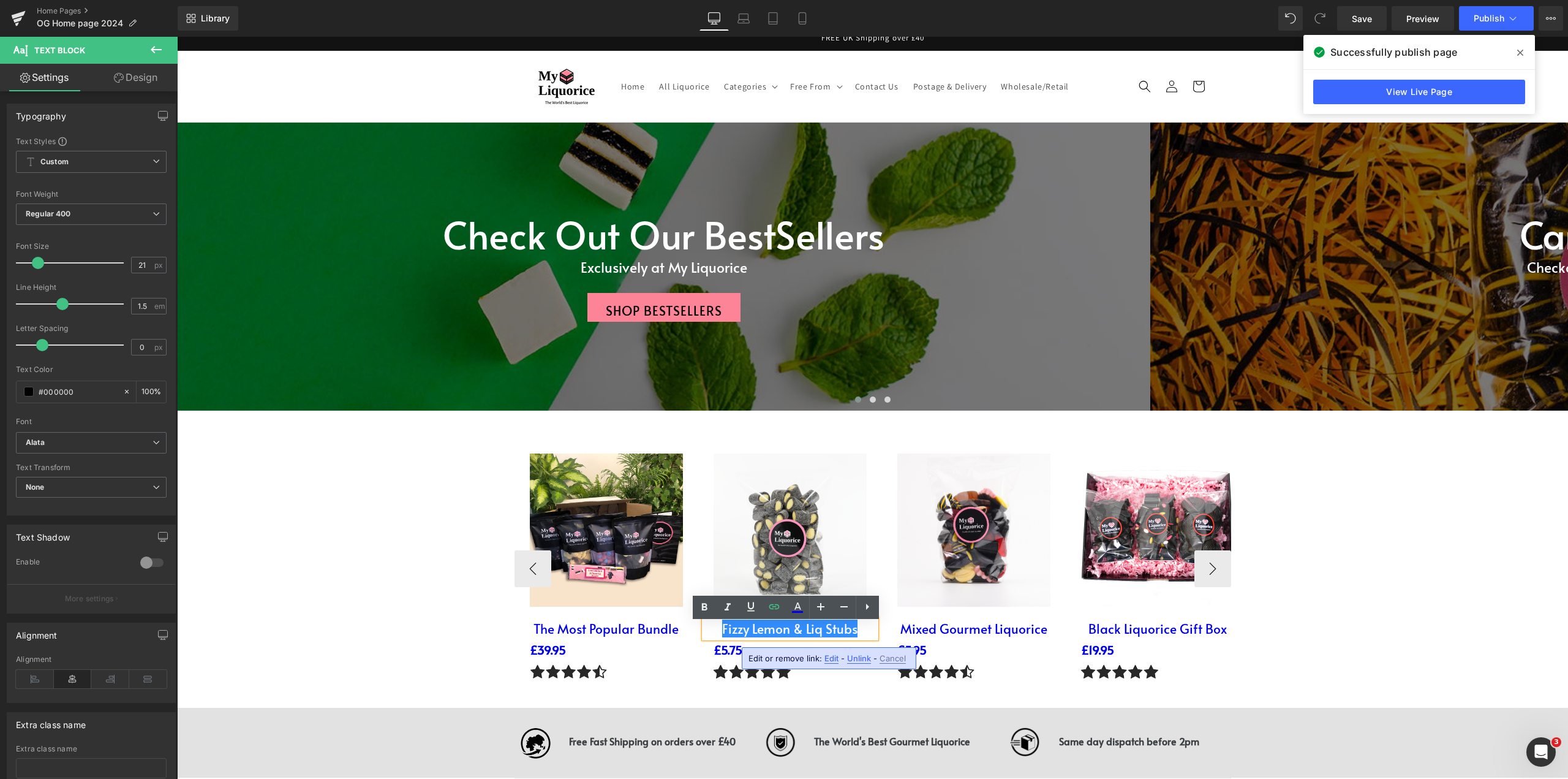
click at [716, 630] on p "Fizzy Lemon & Liq Stubs" at bounding box center [790, 628] width 171 height 19
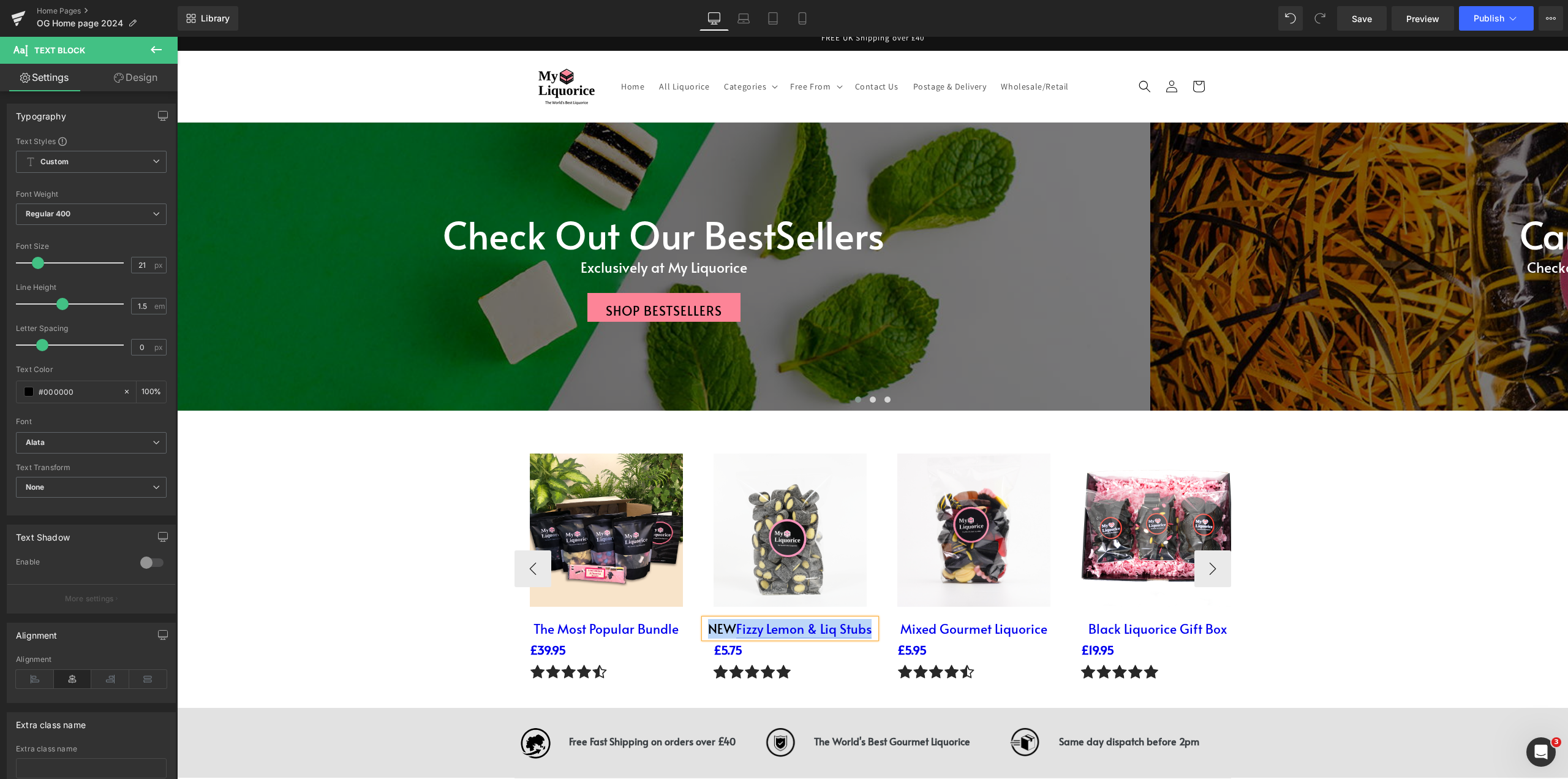
click at [738, 631] on link "Fizzy Lemon & Liq Stubs" at bounding box center [803, 628] width 135 height 18
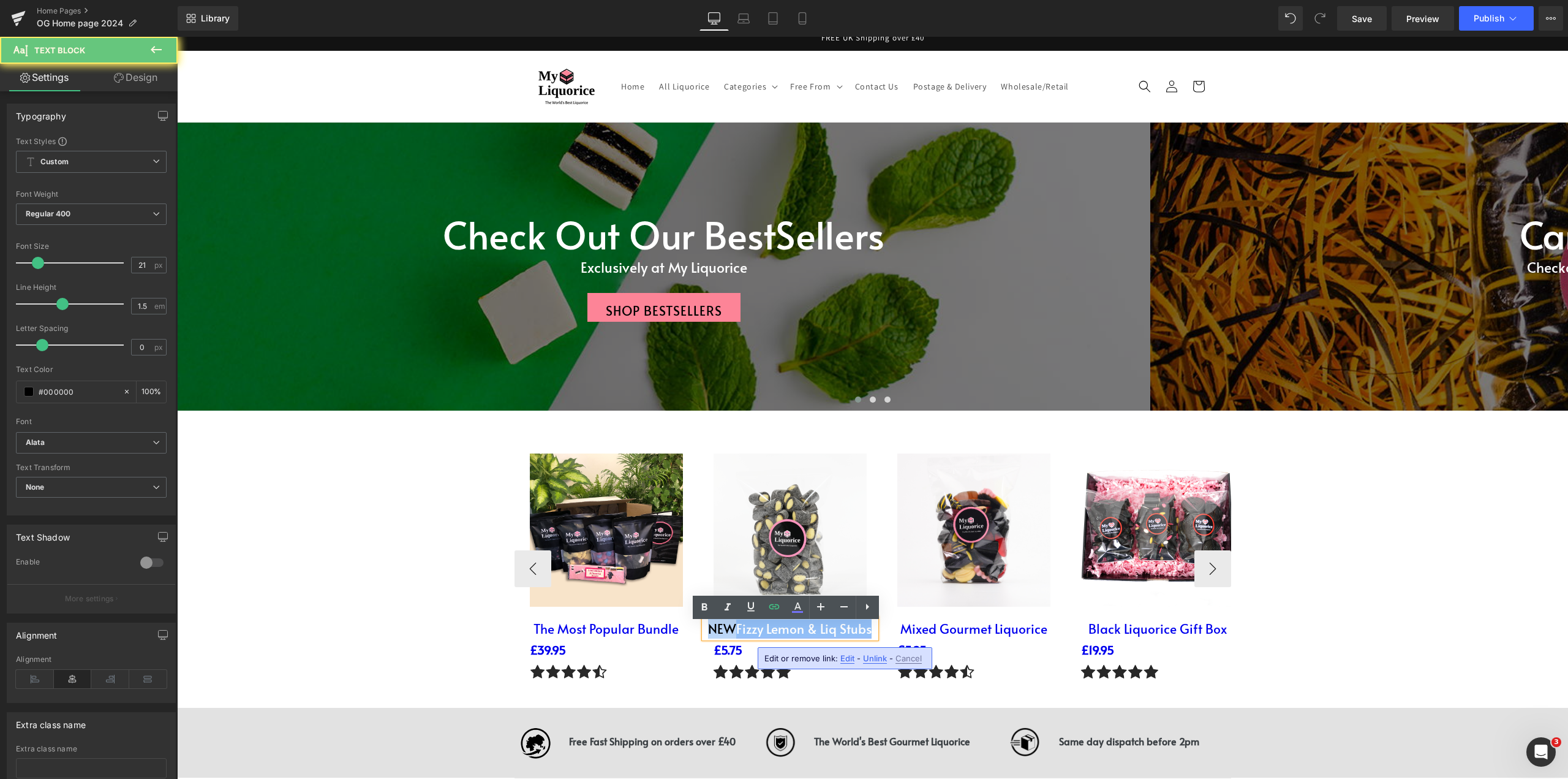
click at [738, 631] on link "Fizzy Lemon & Liq Stubs" at bounding box center [803, 628] width 135 height 18
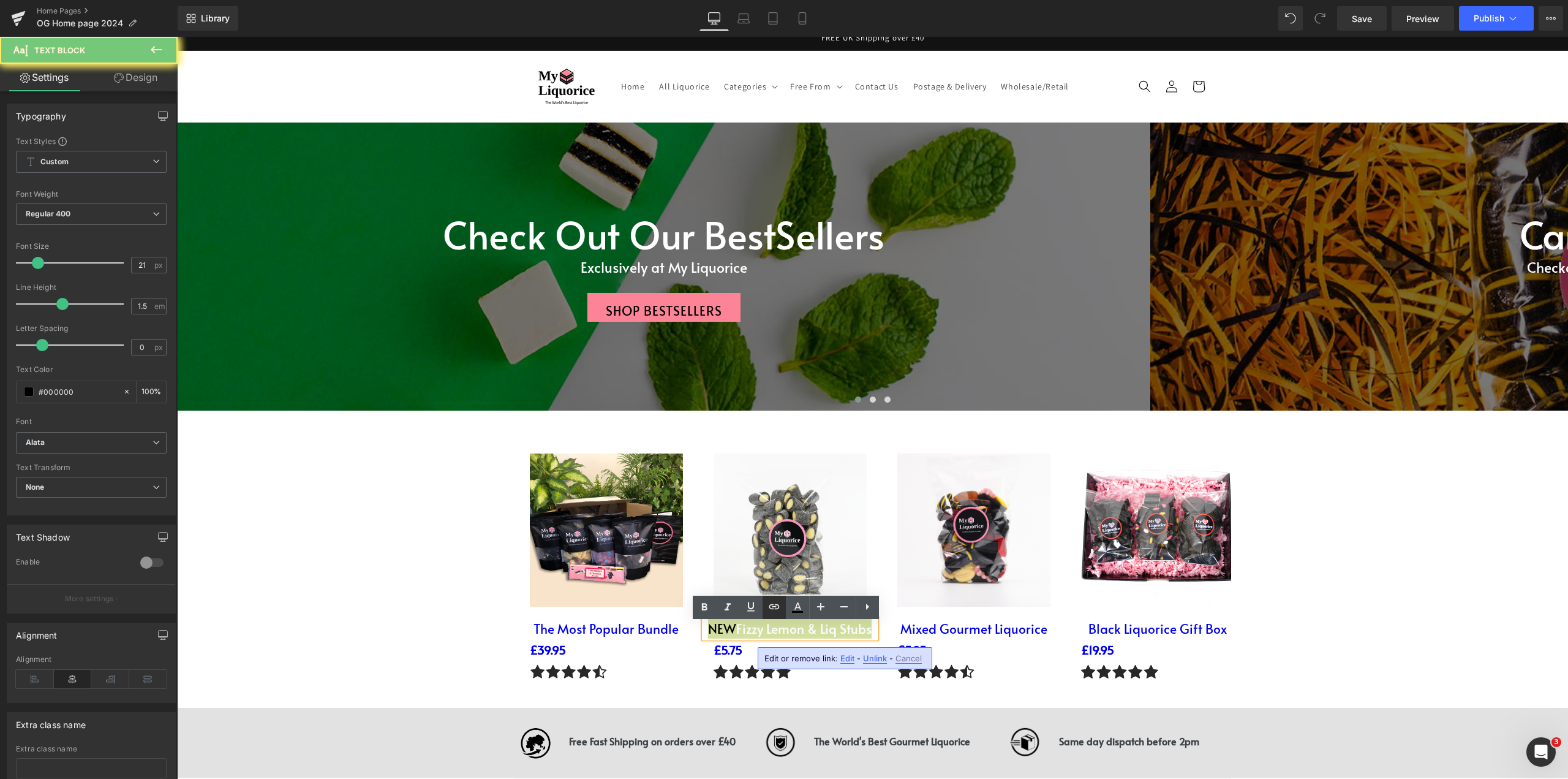
click at [774, 608] on icon at bounding box center [774, 606] width 15 height 15
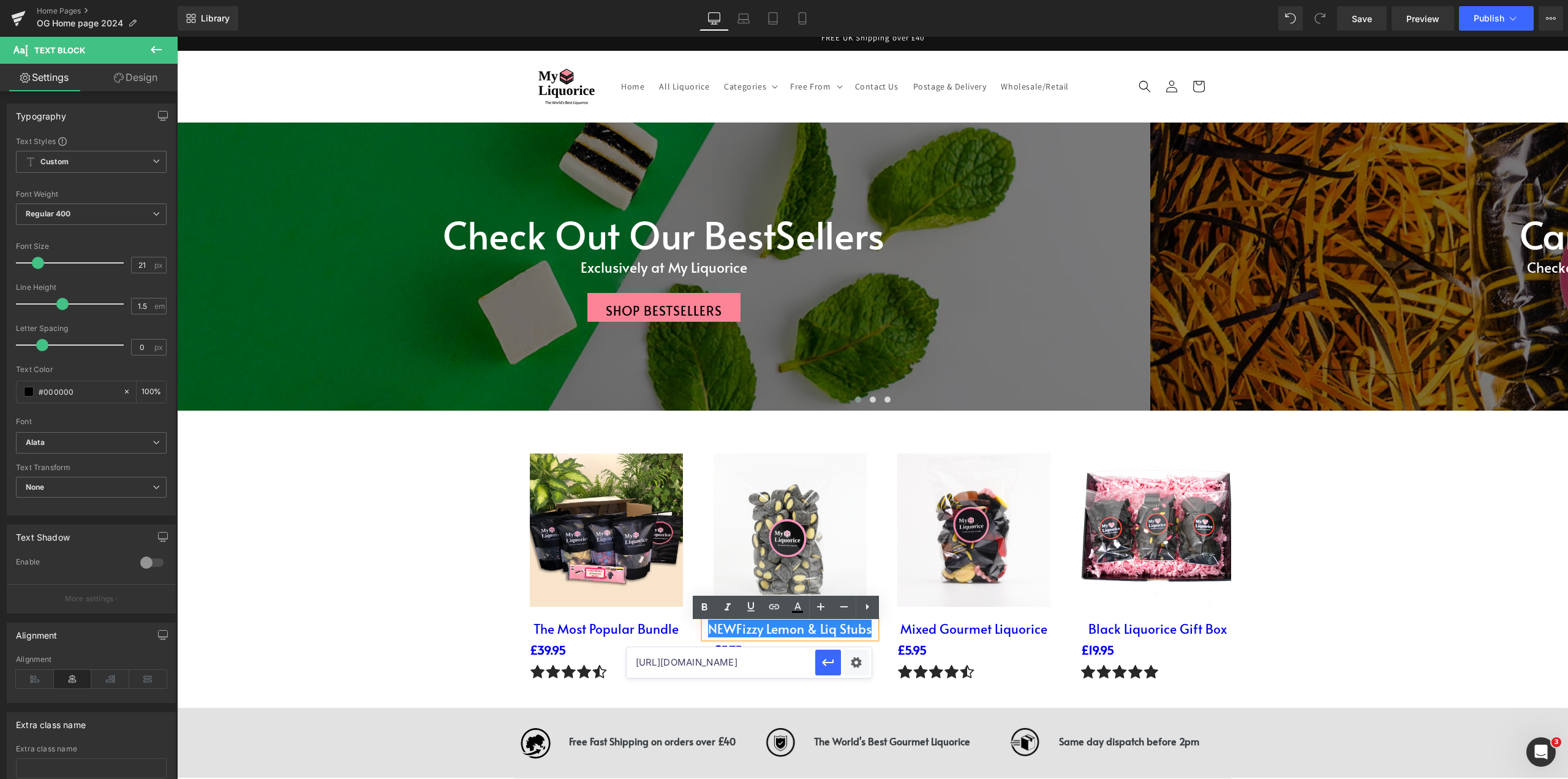
click at [771, 659] on input "[URL][DOMAIN_NAME]" at bounding box center [721, 662] width 188 height 31
paste input "[URL][DOMAIN_NAME]"
type input "[URL][DOMAIN_NAME]"
click at [829, 665] on icon "button" at bounding box center [828, 662] width 15 height 15
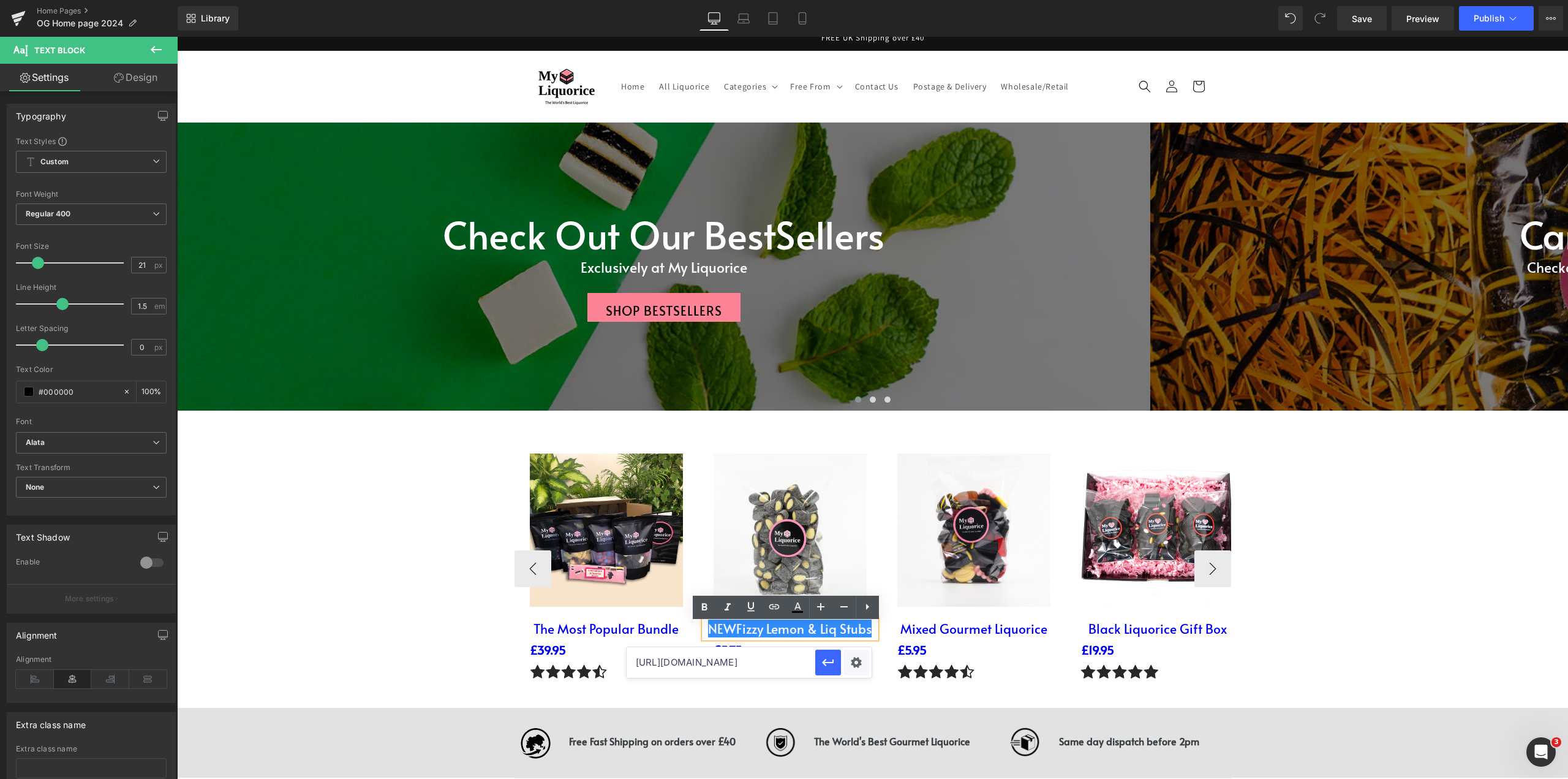
scroll to position [0, 0]
click at [833, 672] on link at bounding box center [793, 672] width 164 height 22
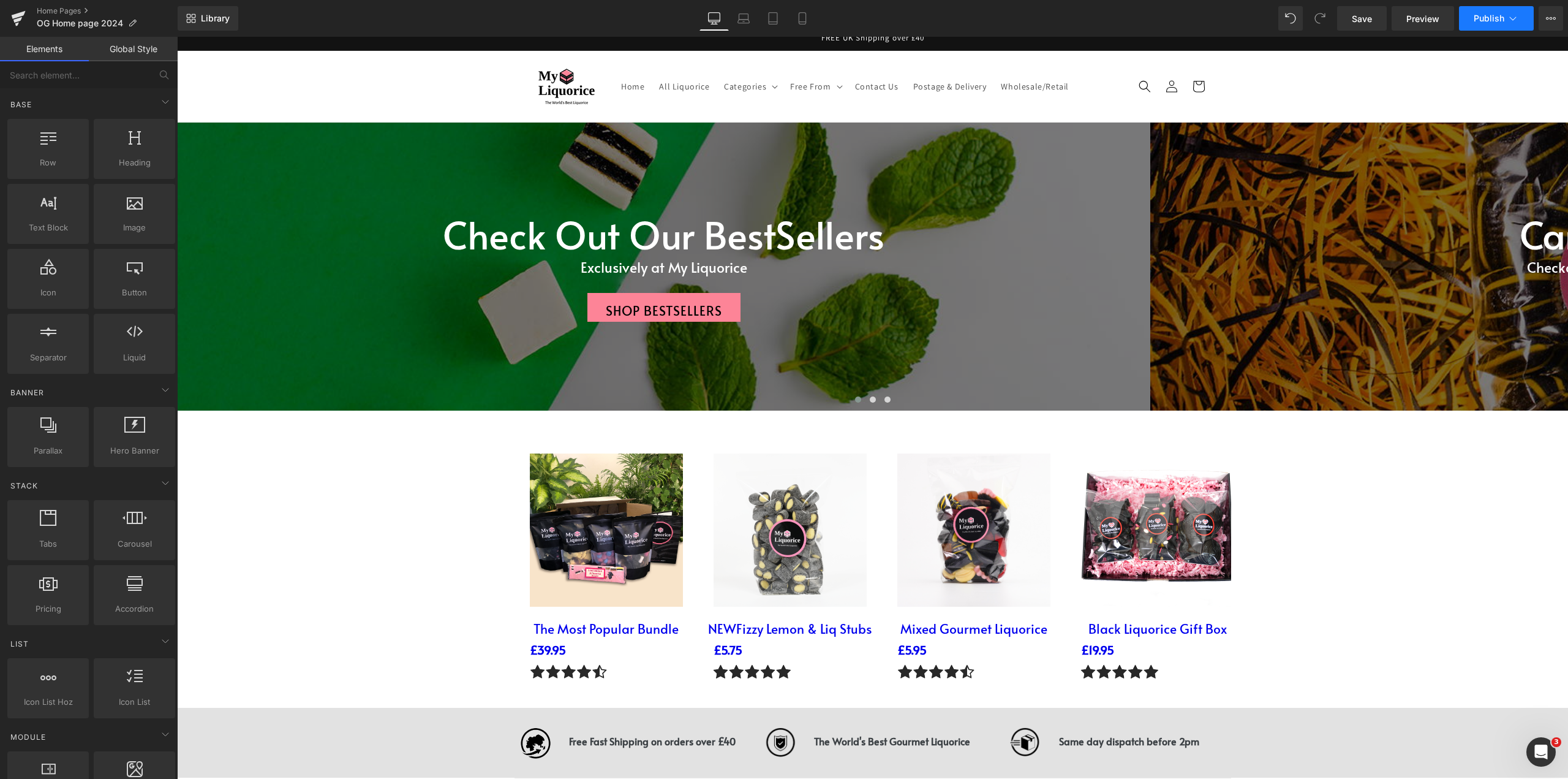
click at [1485, 10] on button "Publish" at bounding box center [1496, 19] width 75 height 25
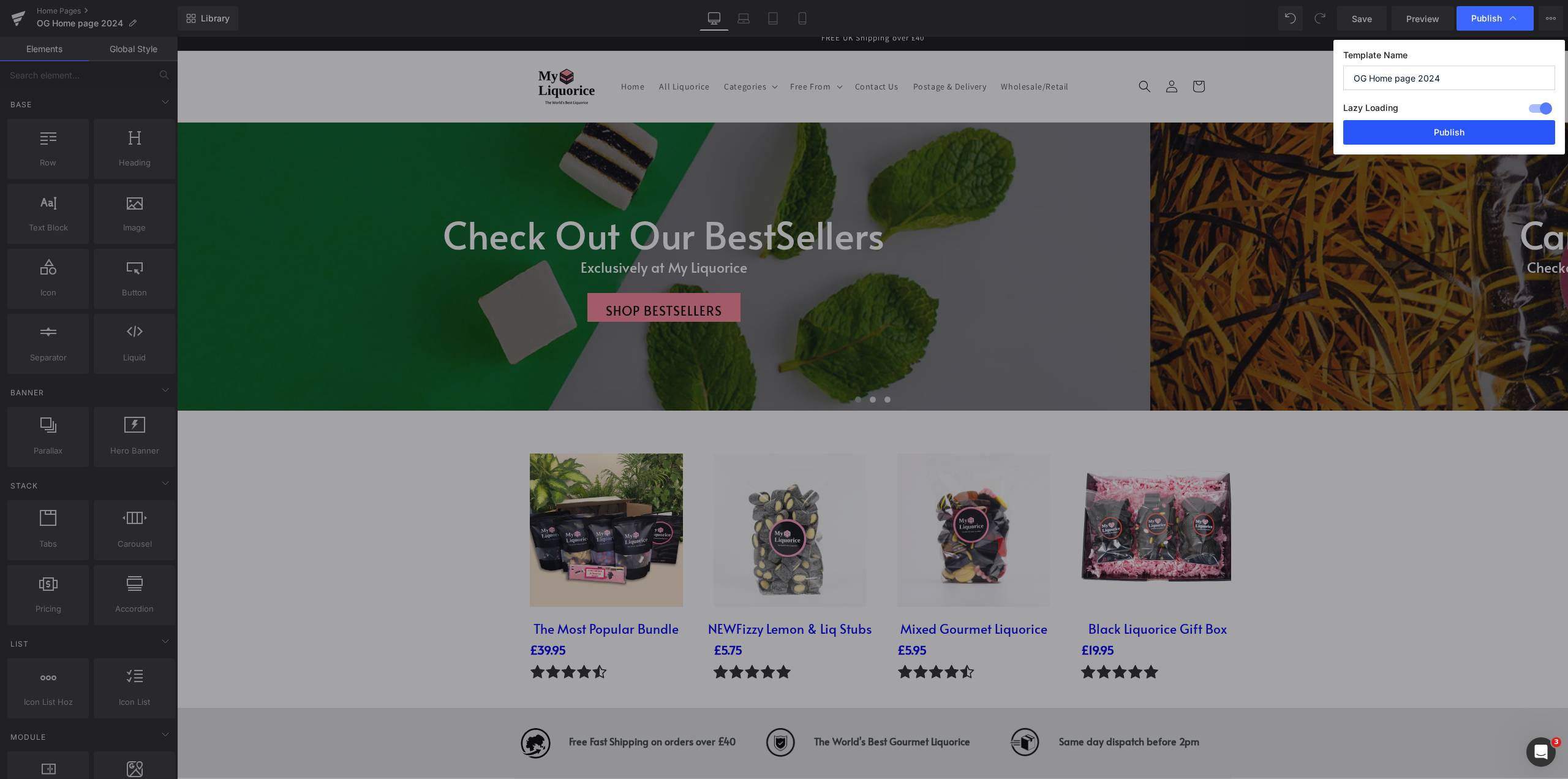
drag, startPoint x: 1443, startPoint y: 141, endPoint x: 1266, endPoint y: 104, distance: 180.8
click at [1443, 141] on button "Publish" at bounding box center [1449, 133] width 212 height 25
